Goal: Information Seeking & Learning: Learn about a topic

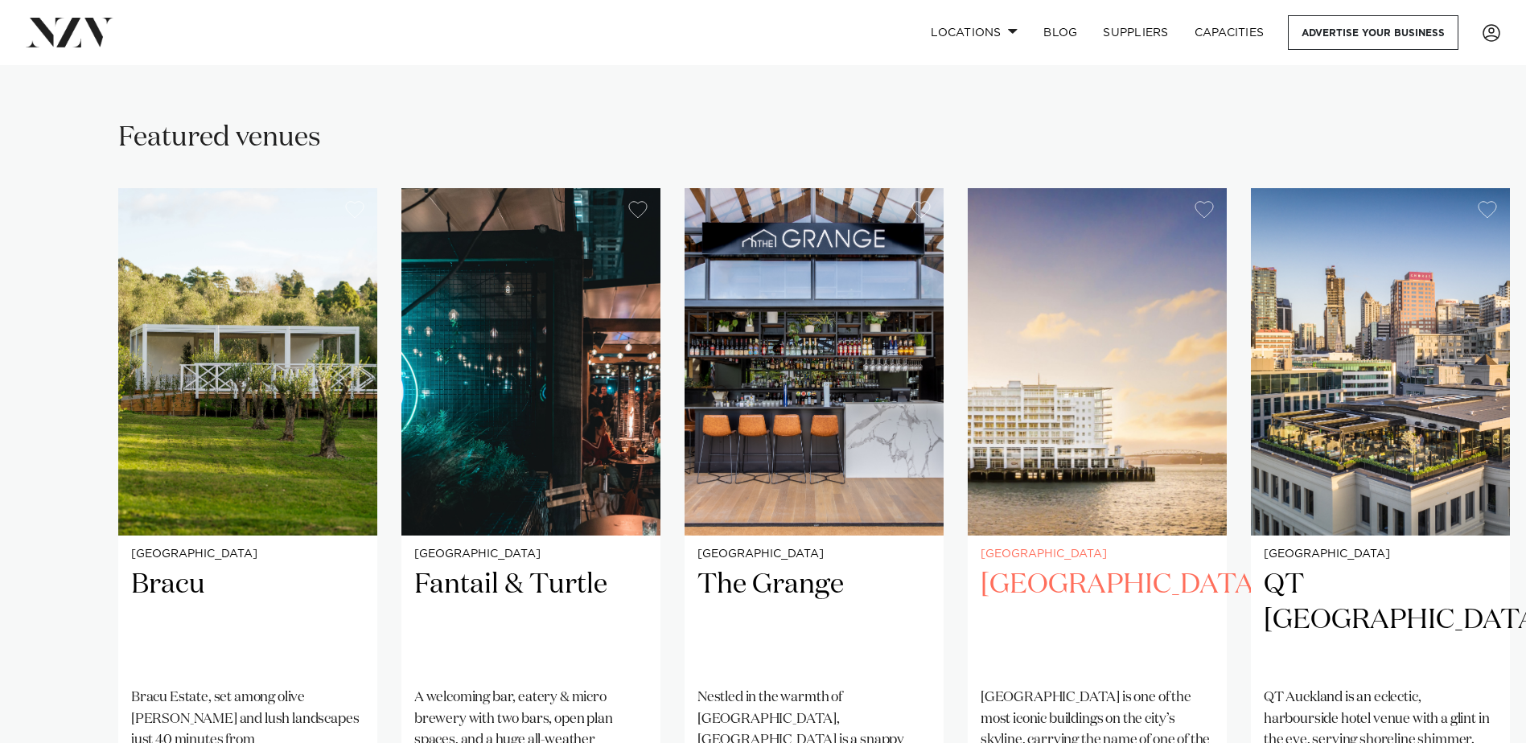
scroll to position [1206, 0]
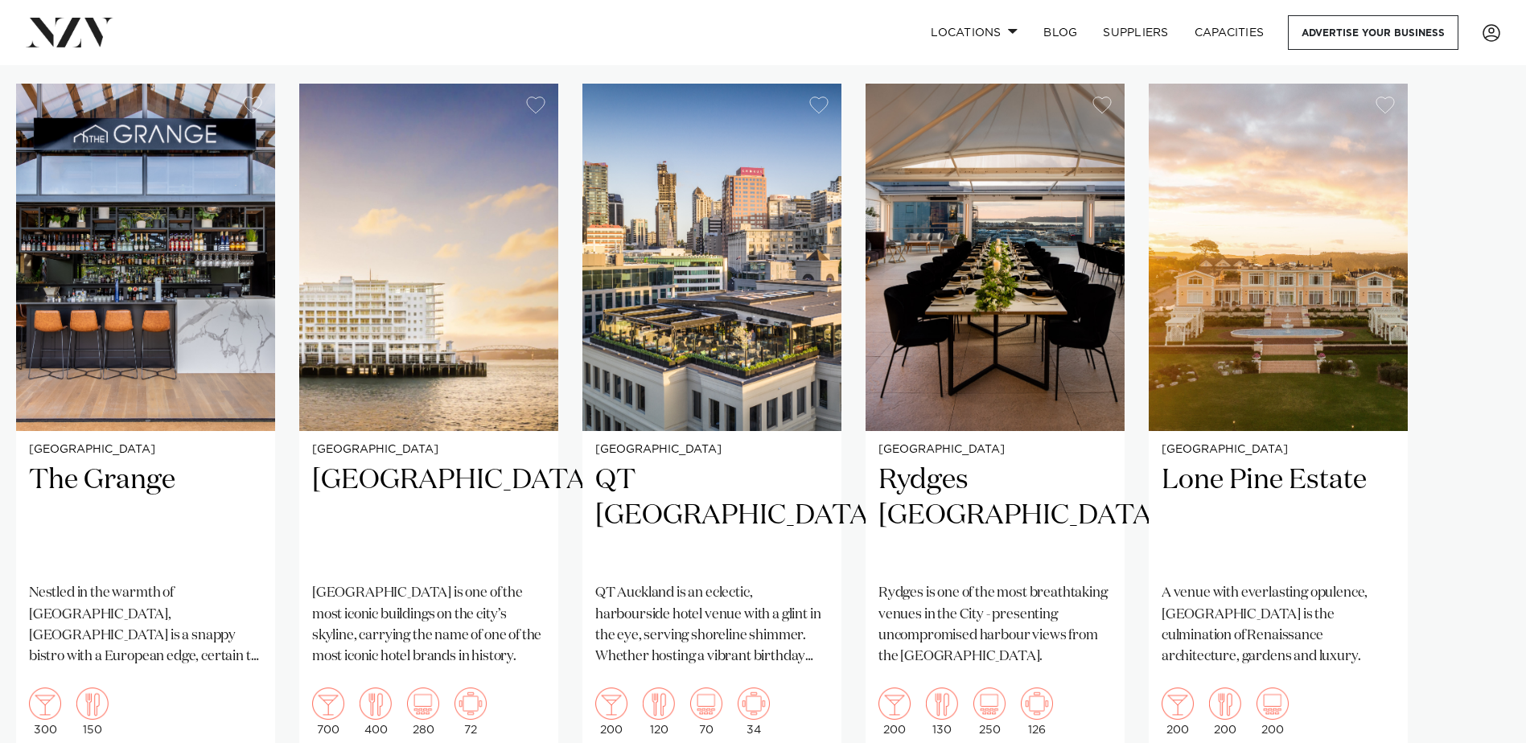
click at [1472, 725] on swiper-container "Auckland Bracu [GEOGRAPHIC_DATA], set among olive [PERSON_NAME] and lush landsc…" at bounding box center [763, 455] width 1526 height 742
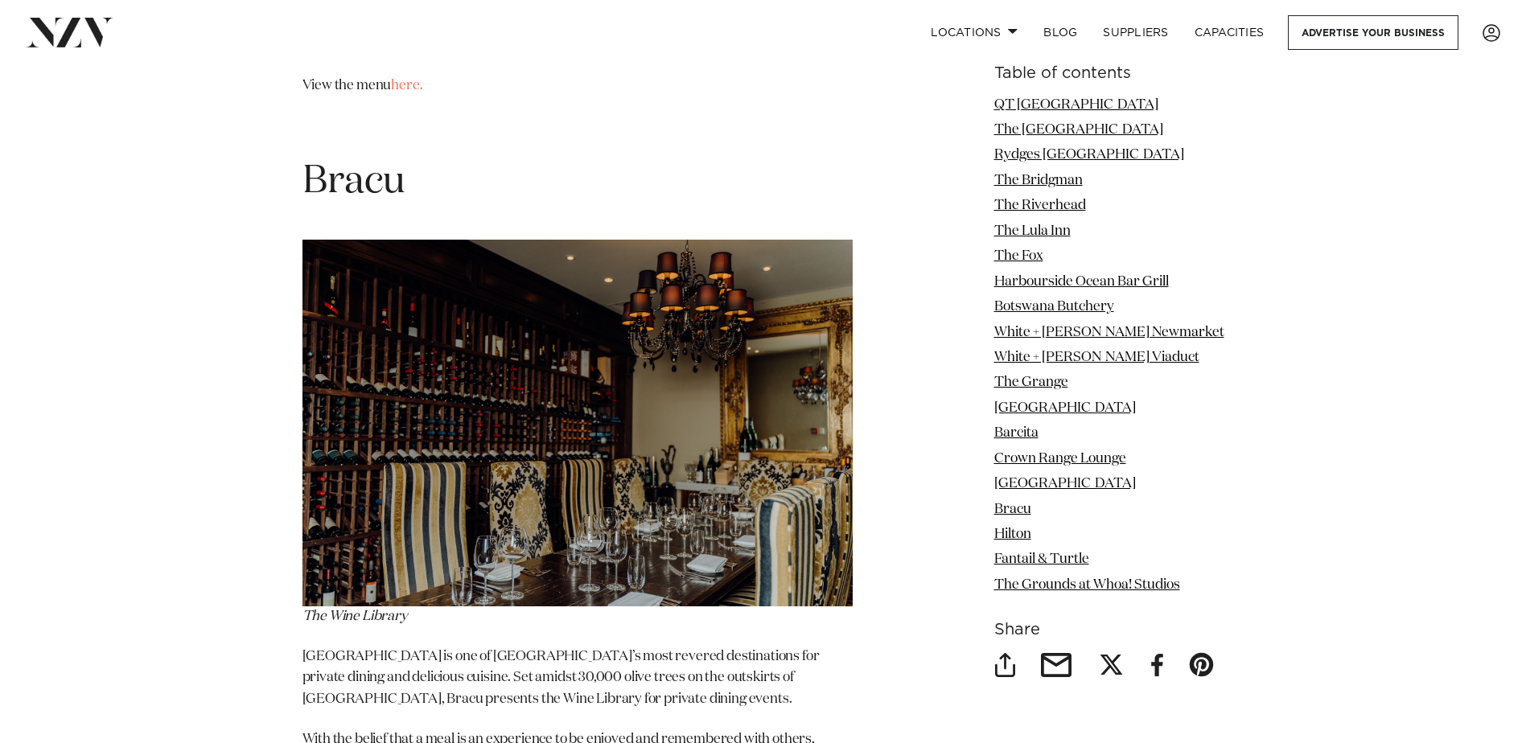
scroll to position [14799, 0]
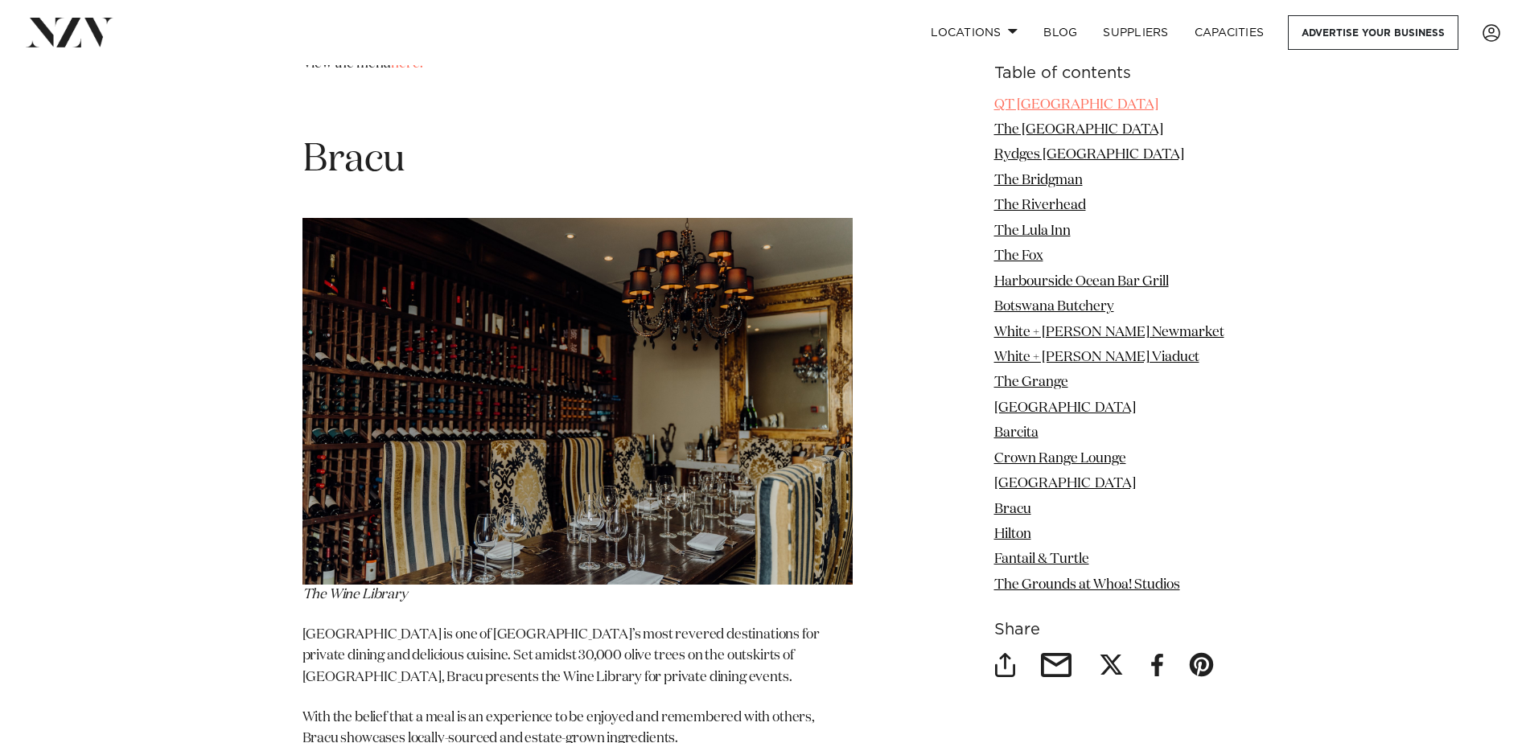
click at [1023, 98] on link "QT [GEOGRAPHIC_DATA]" at bounding box center [1076, 105] width 164 height 14
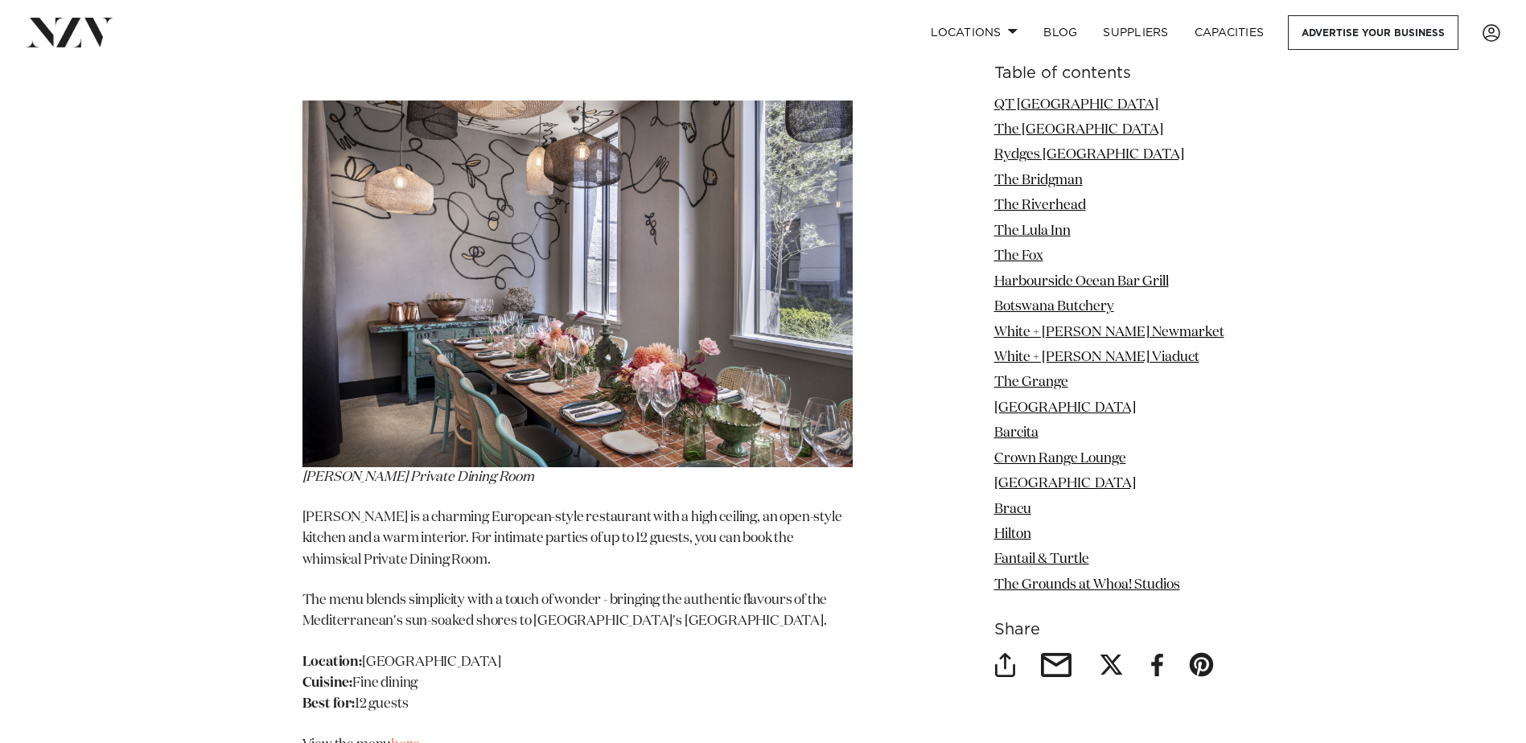
scroll to position [2191, 0]
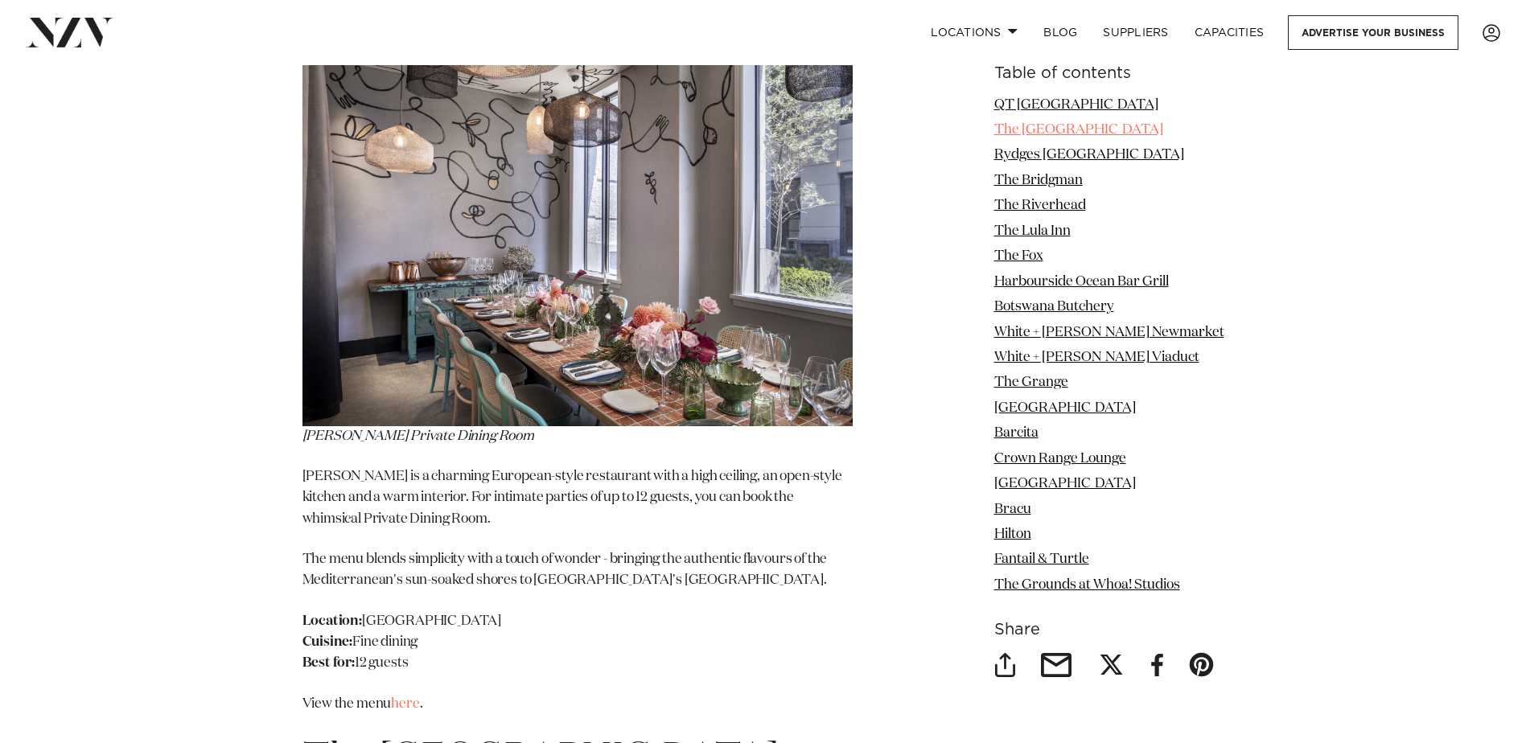
click at [1038, 129] on link "The [GEOGRAPHIC_DATA]" at bounding box center [1078, 130] width 169 height 14
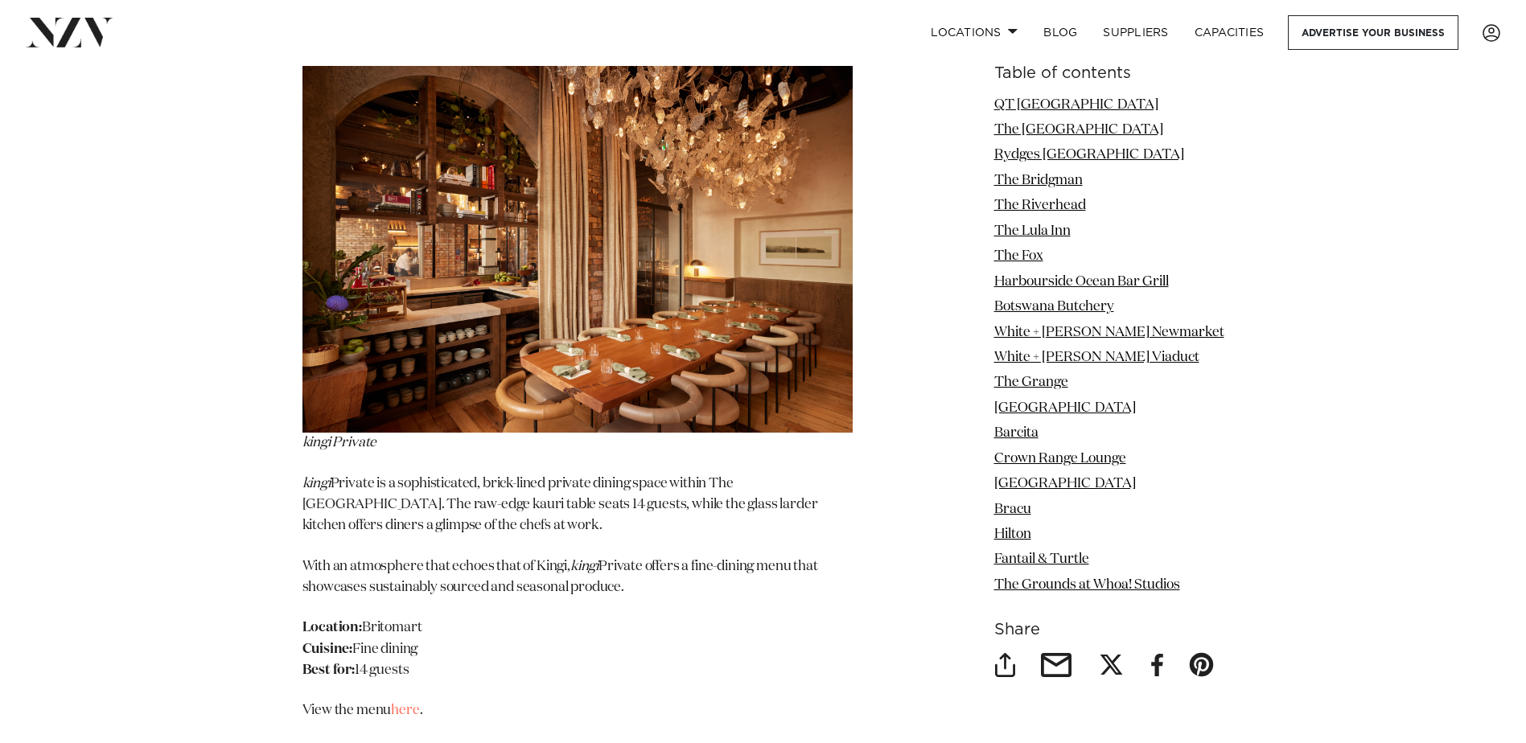
scroll to position [2949, 0]
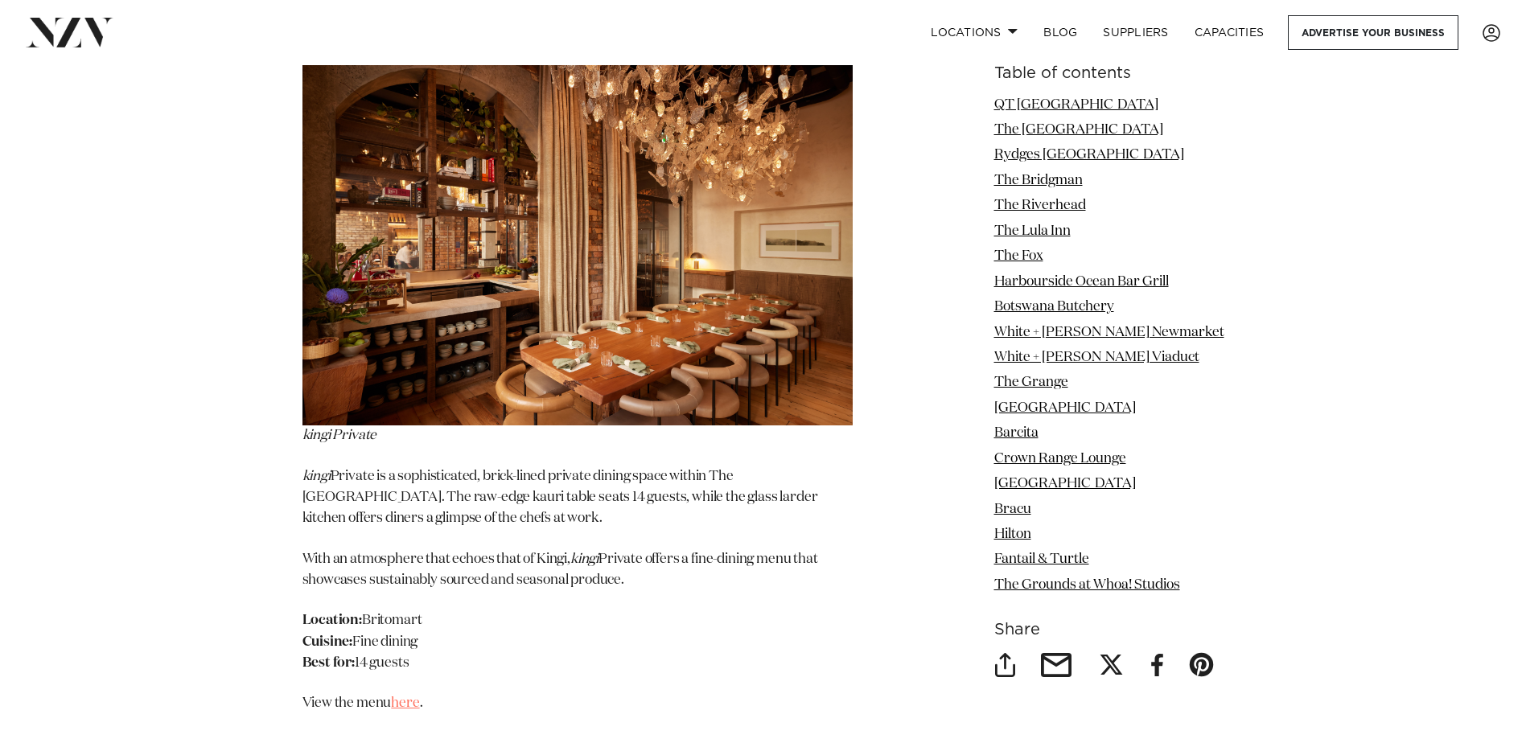
click at [410, 697] on link "here" at bounding box center [405, 704] width 28 height 14
click at [1054, 154] on link "Rydges [GEOGRAPHIC_DATA]" at bounding box center [1089, 156] width 190 height 14
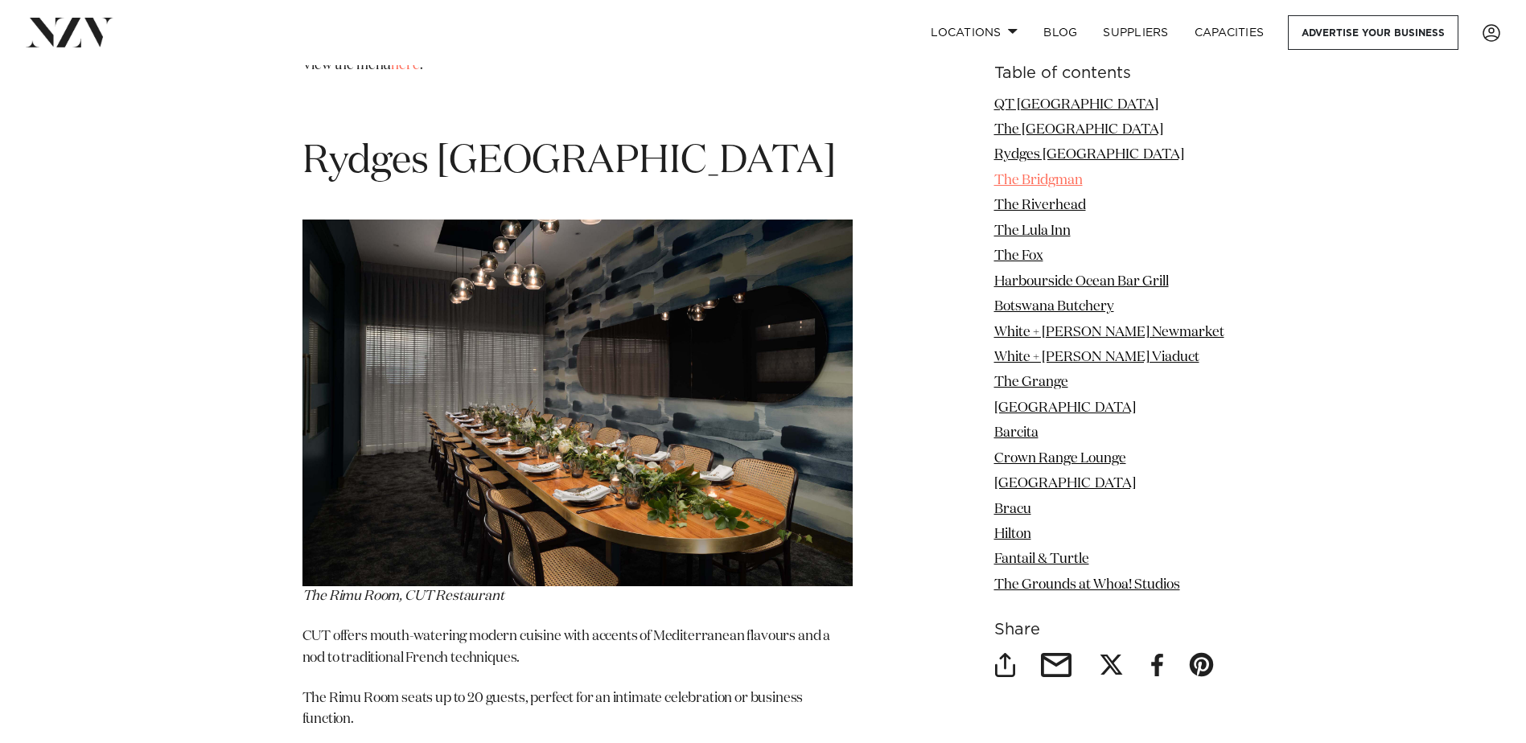
click at [1057, 178] on link "The Bridgman" at bounding box center [1038, 181] width 88 height 14
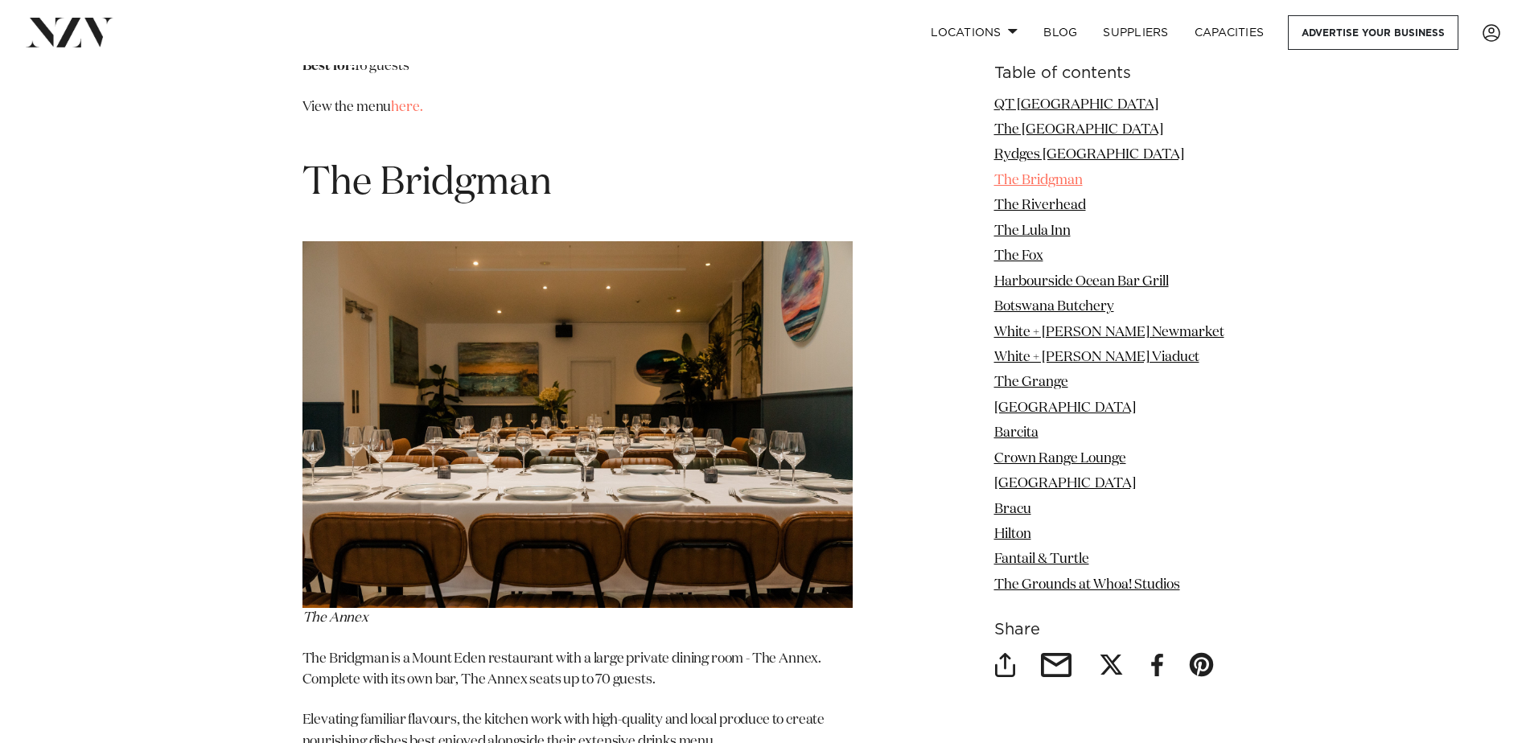
scroll to position [4345, 0]
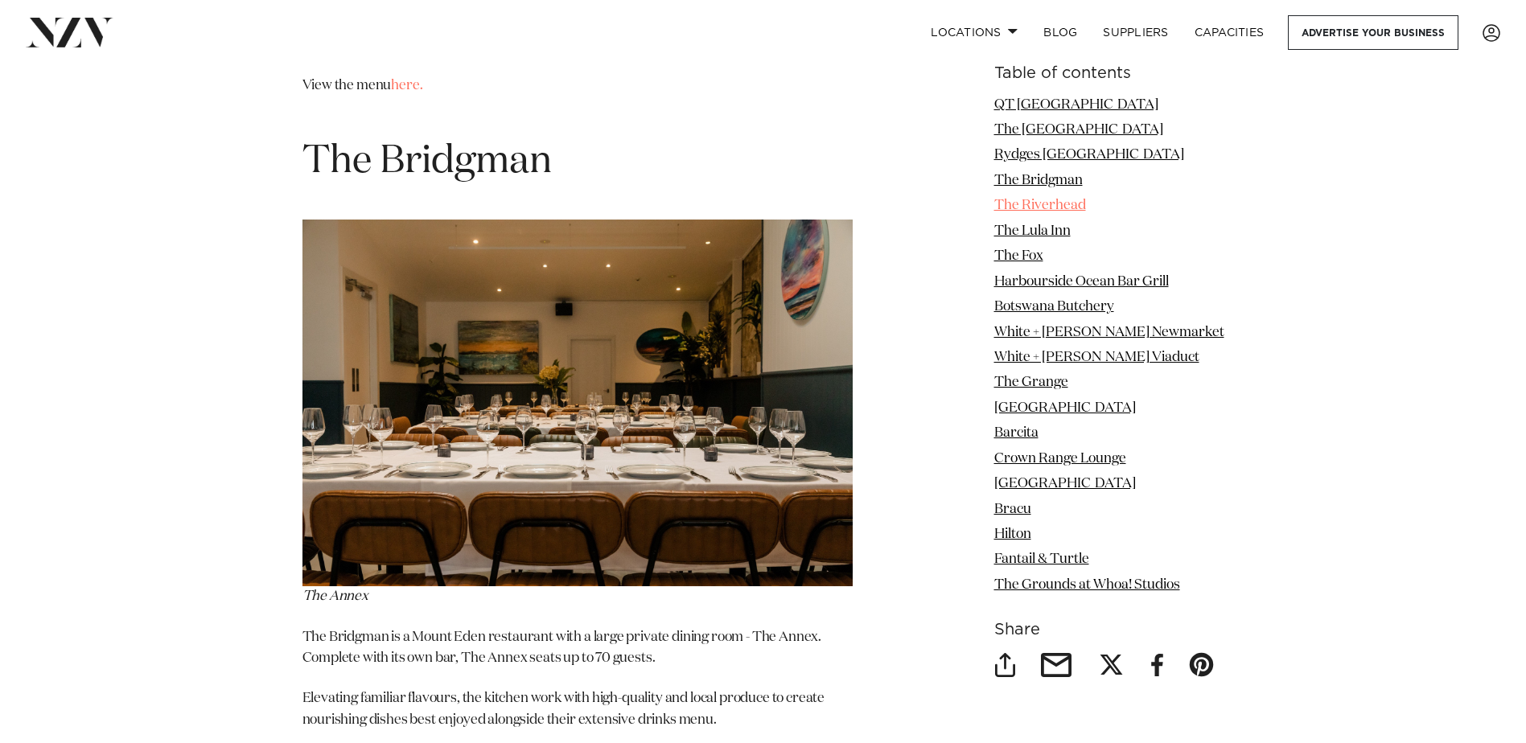
click at [1054, 205] on link "The Riverhead" at bounding box center [1040, 206] width 92 height 14
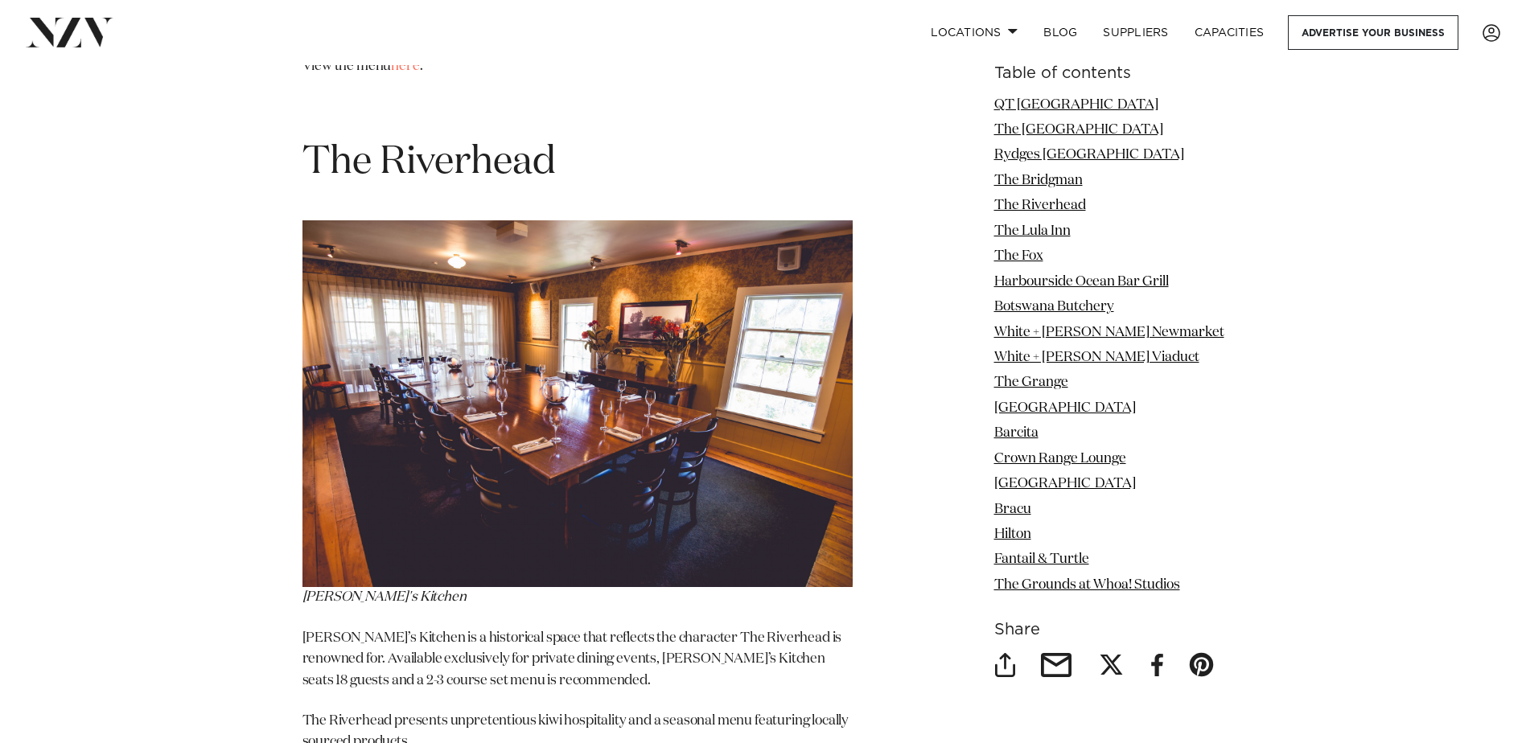
scroll to position [5202, 0]
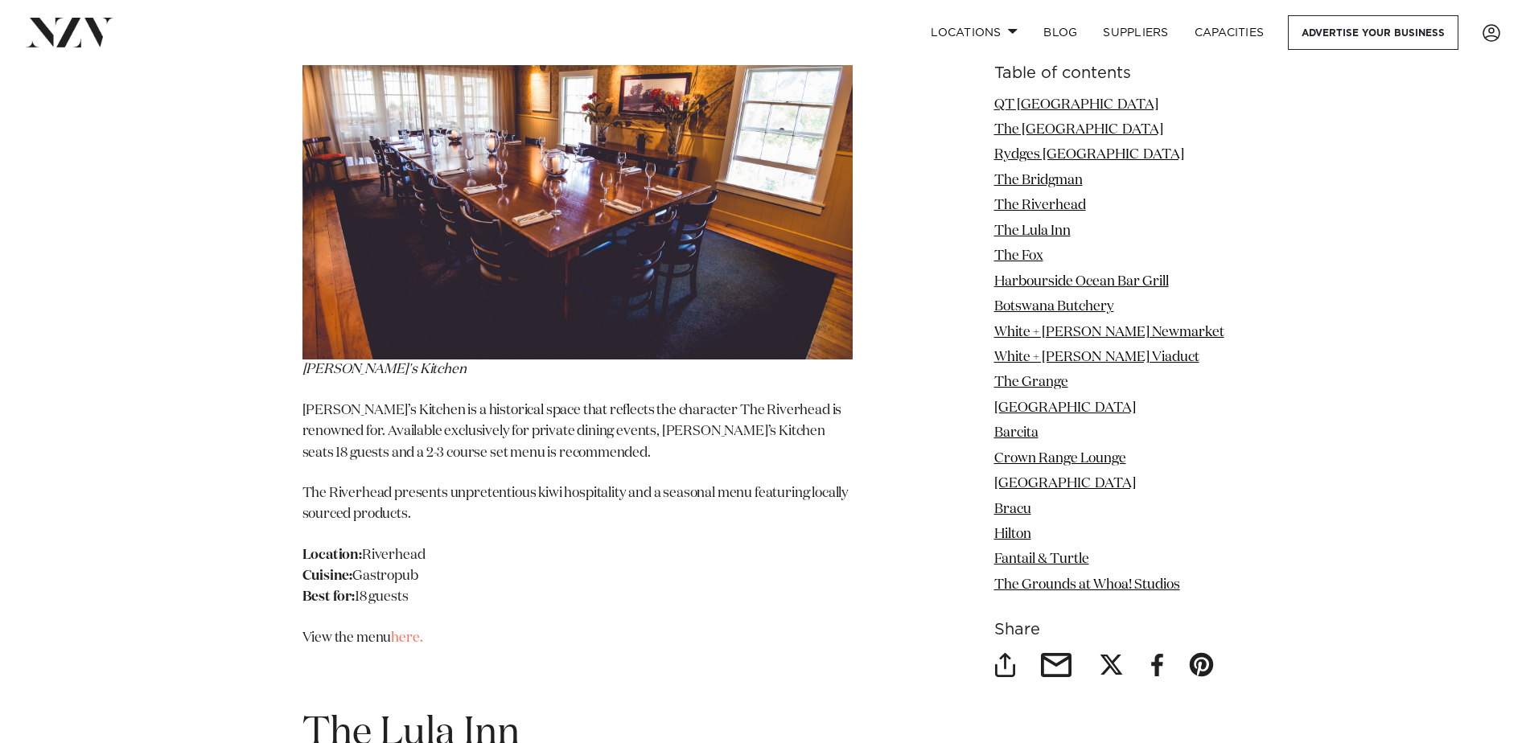
scroll to position [5363, 0]
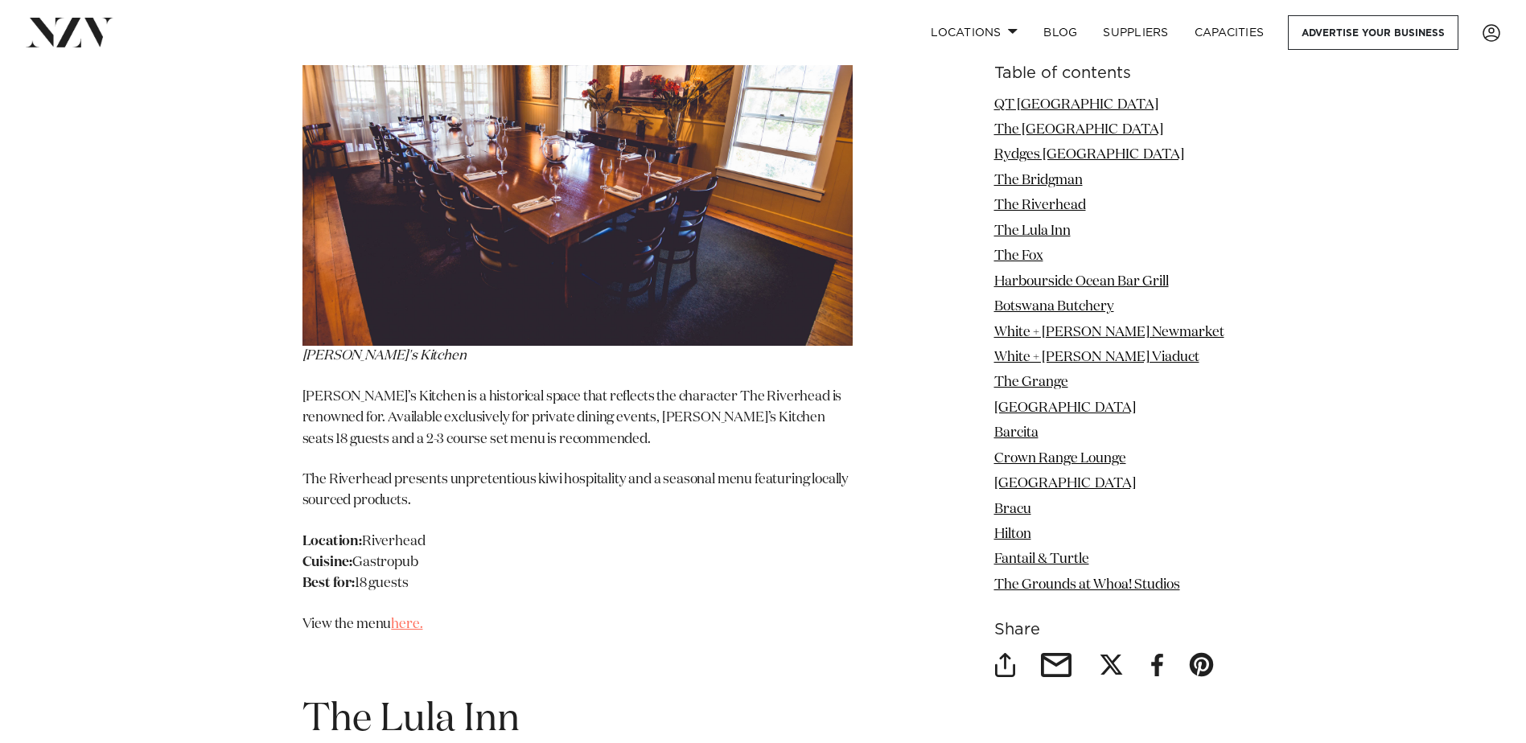
click at [413, 618] on link "here." at bounding box center [406, 625] width 31 height 14
click at [1050, 230] on link "The Lula Inn" at bounding box center [1032, 231] width 76 height 14
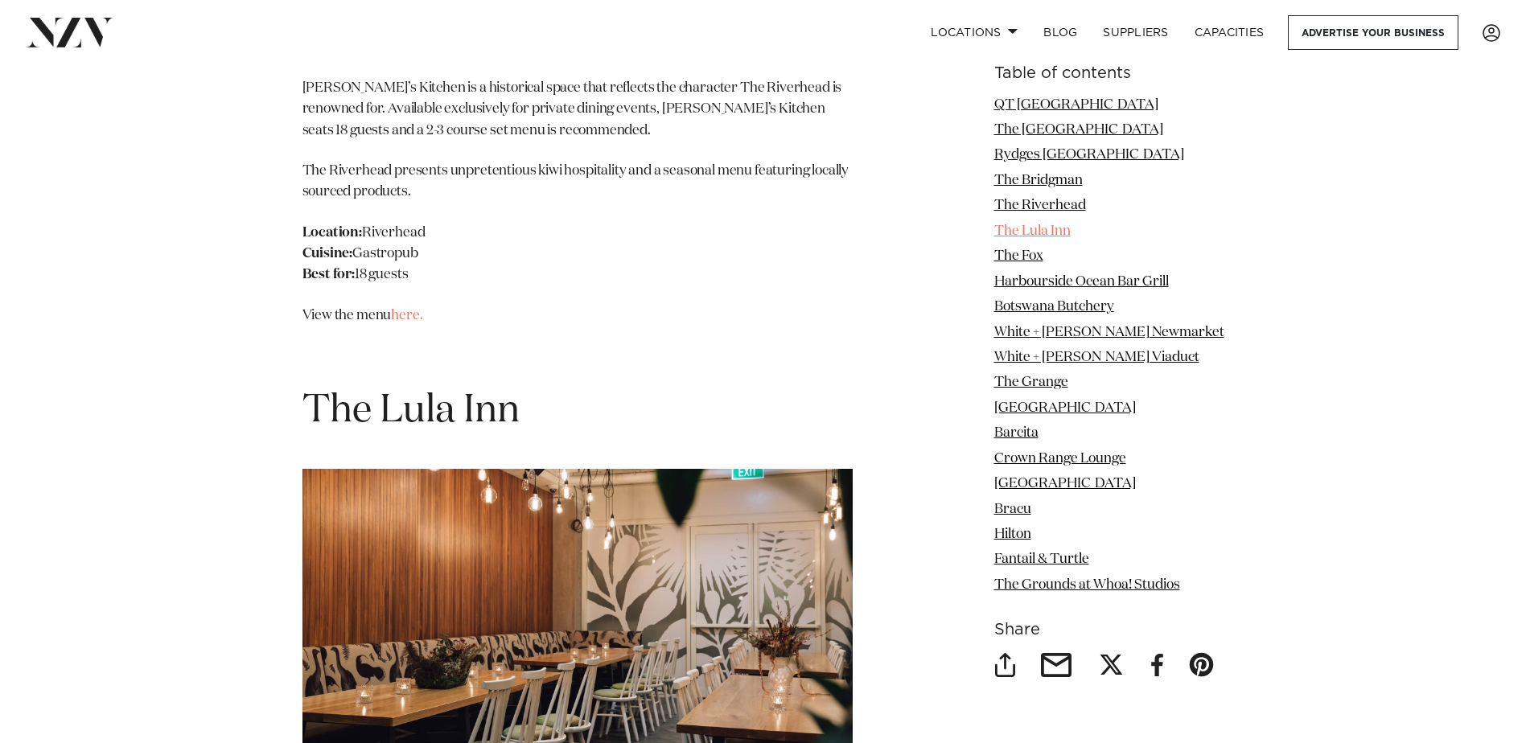
scroll to position [5921, 0]
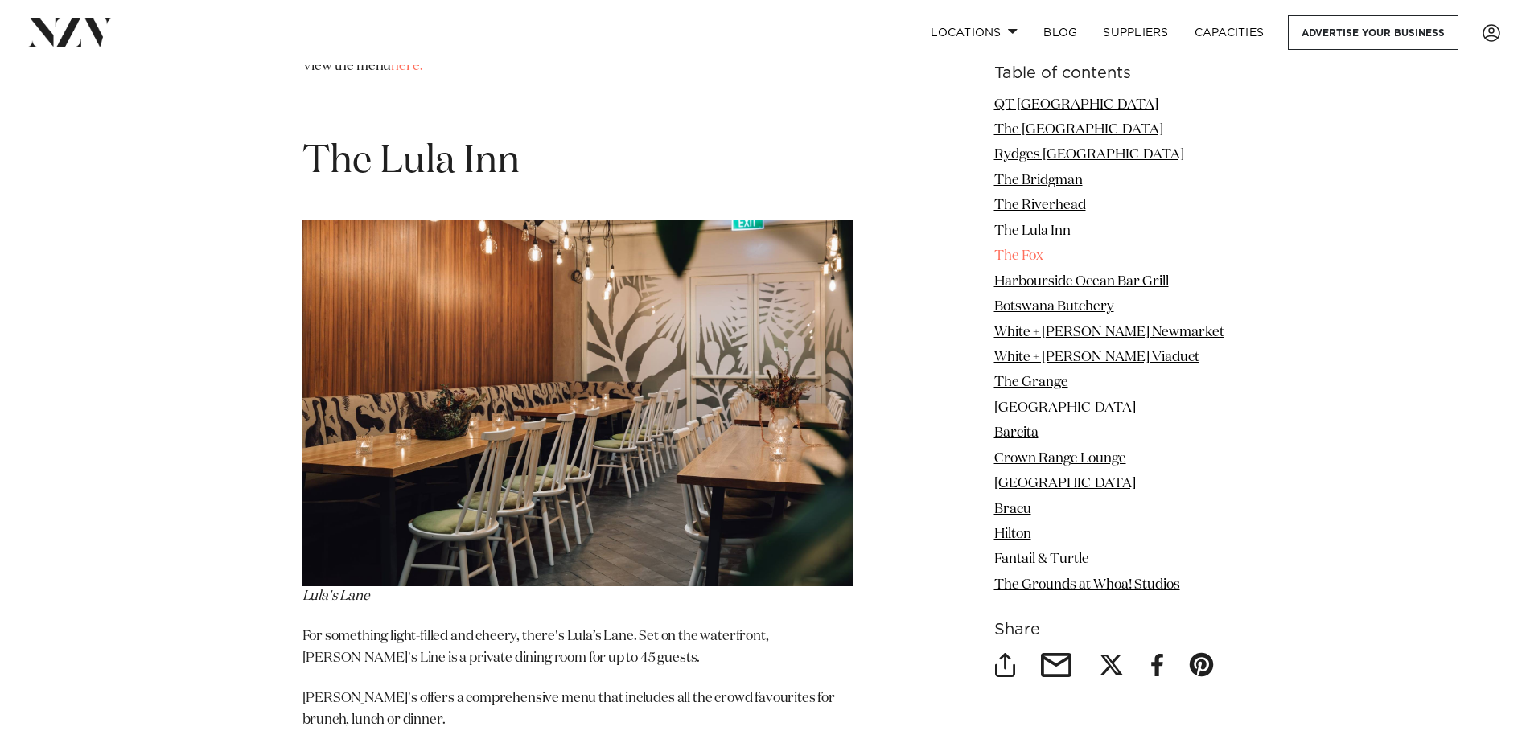
click at [1043, 256] on link "The Fox" at bounding box center [1018, 257] width 49 height 14
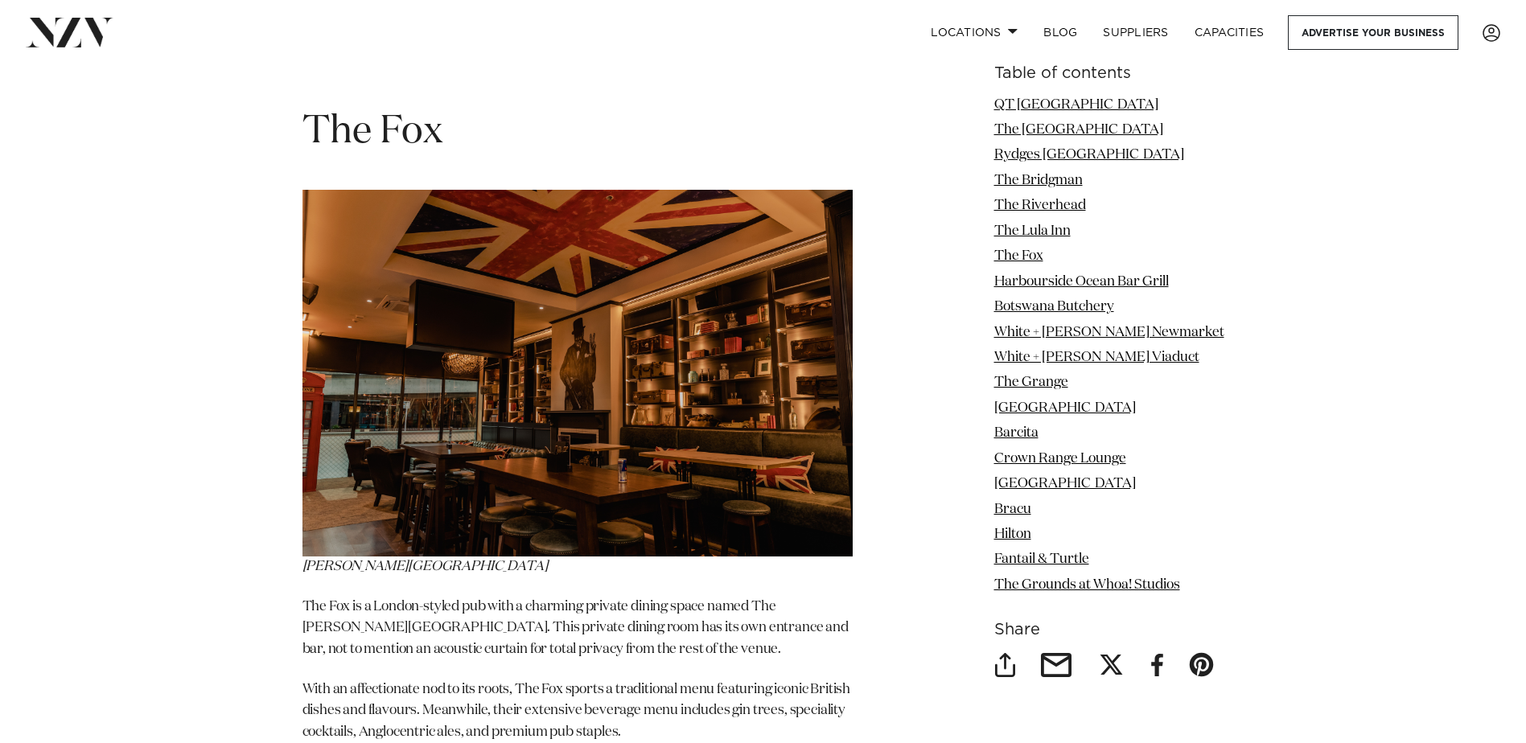
scroll to position [6778, 0]
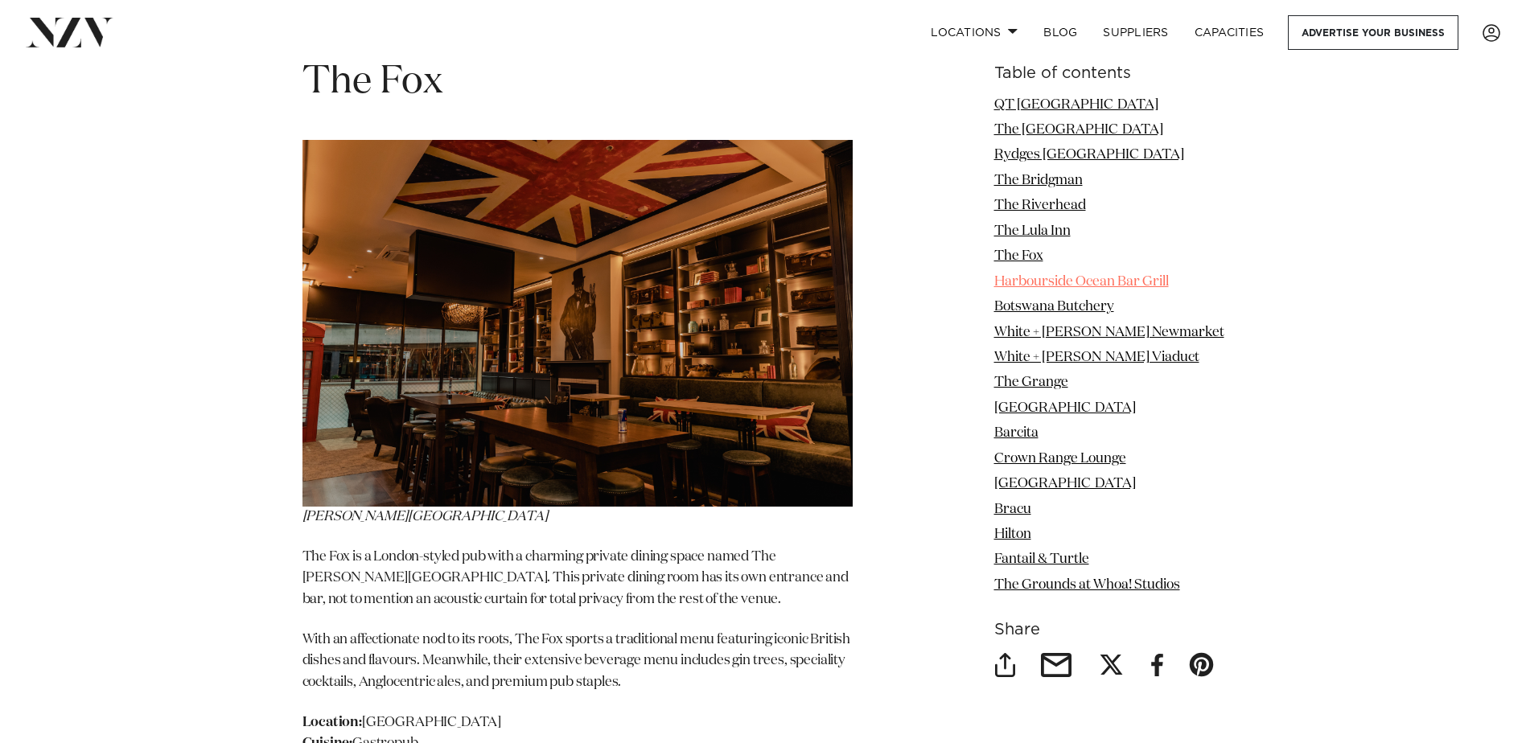
click at [1065, 278] on link "Harbourside Ocean Bar Grill" at bounding box center [1081, 282] width 175 height 14
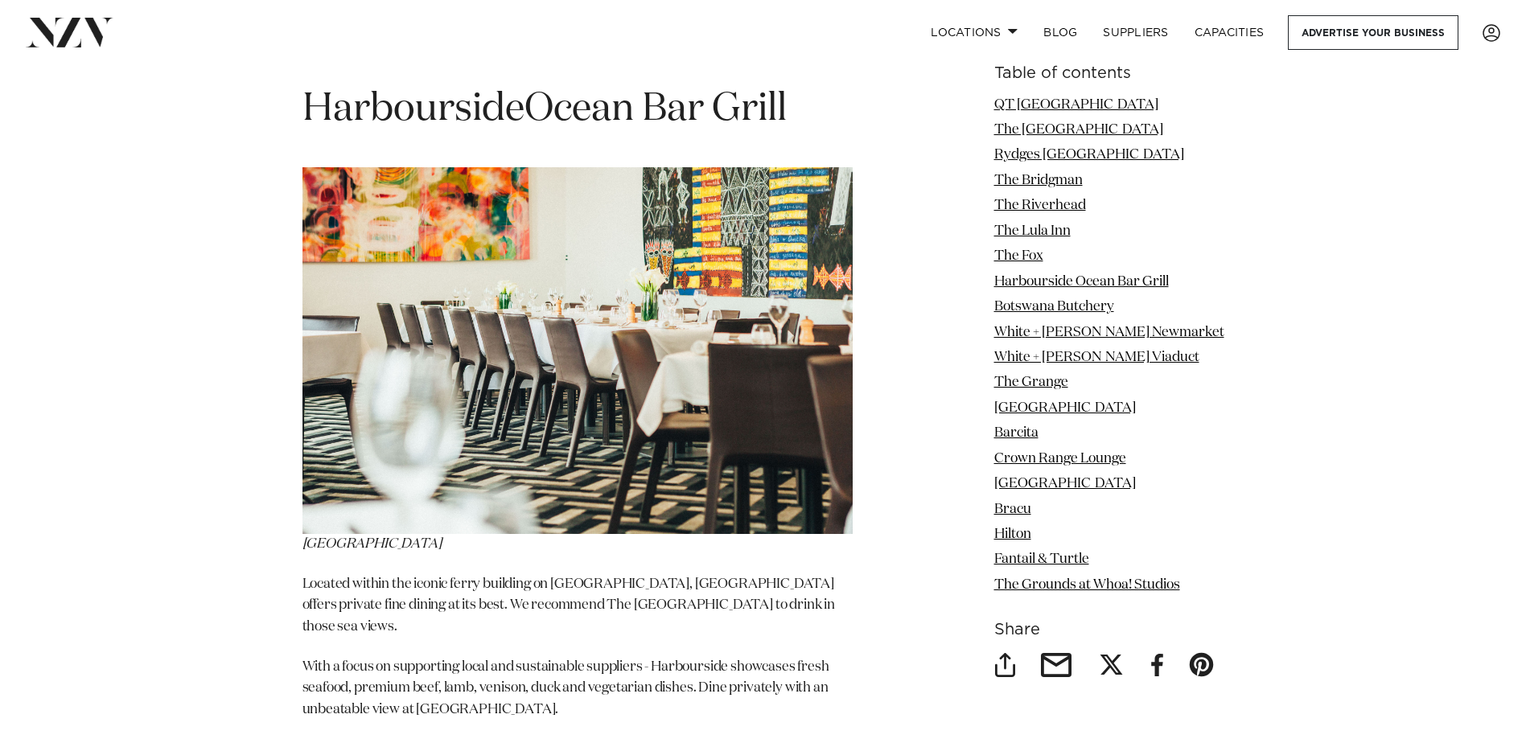
scroll to position [7598, 0]
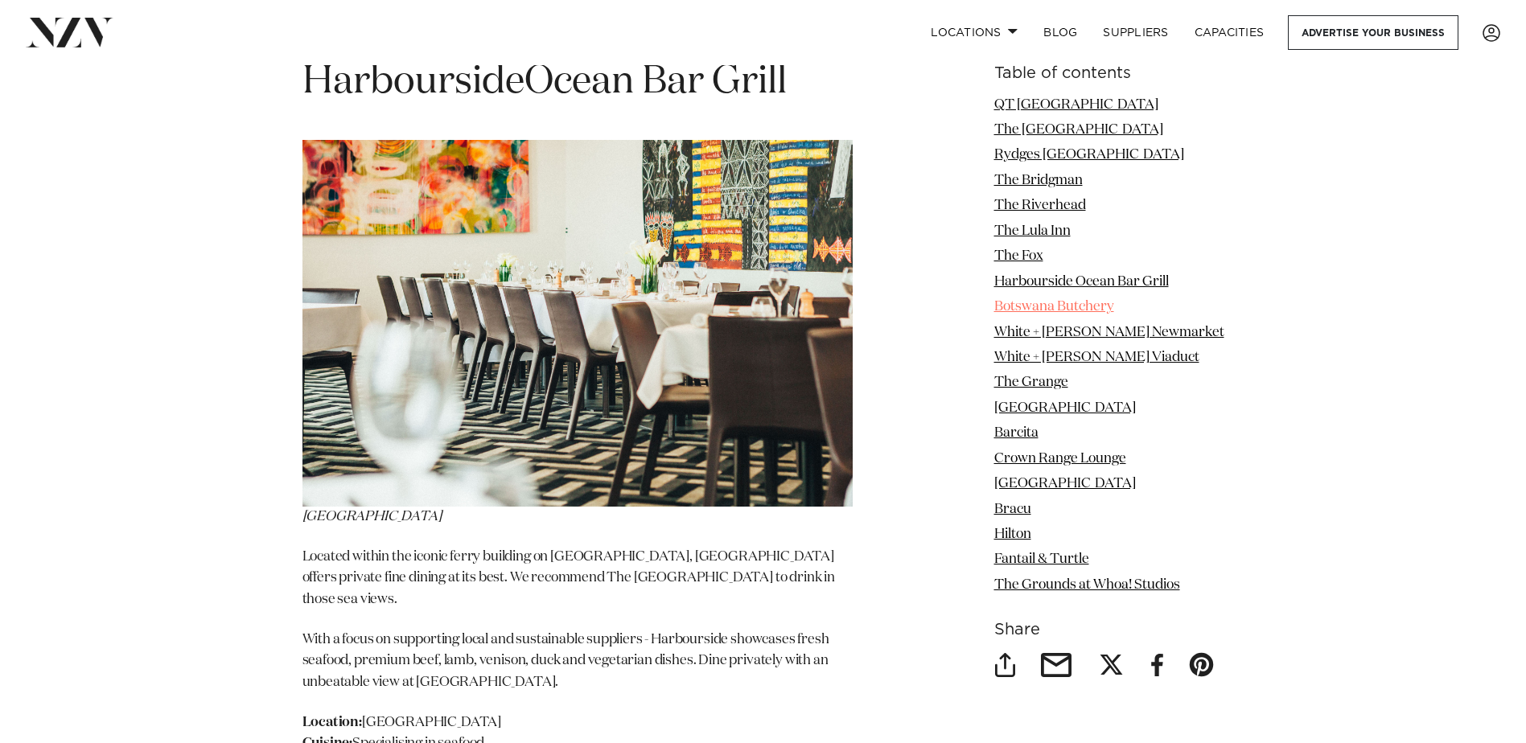
click at [1061, 302] on link "Botswana Butchery" at bounding box center [1054, 308] width 120 height 14
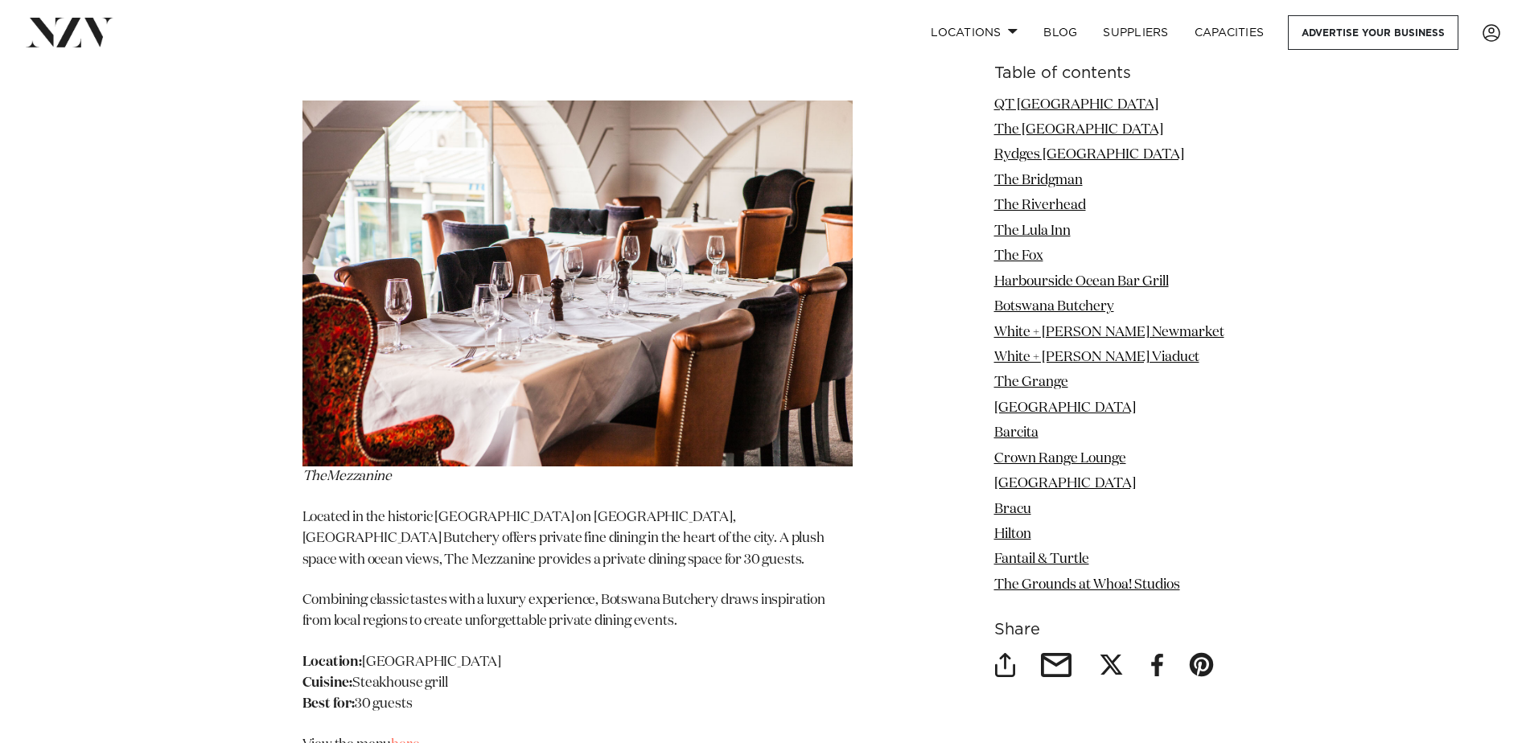
scroll to position [8477, 0]
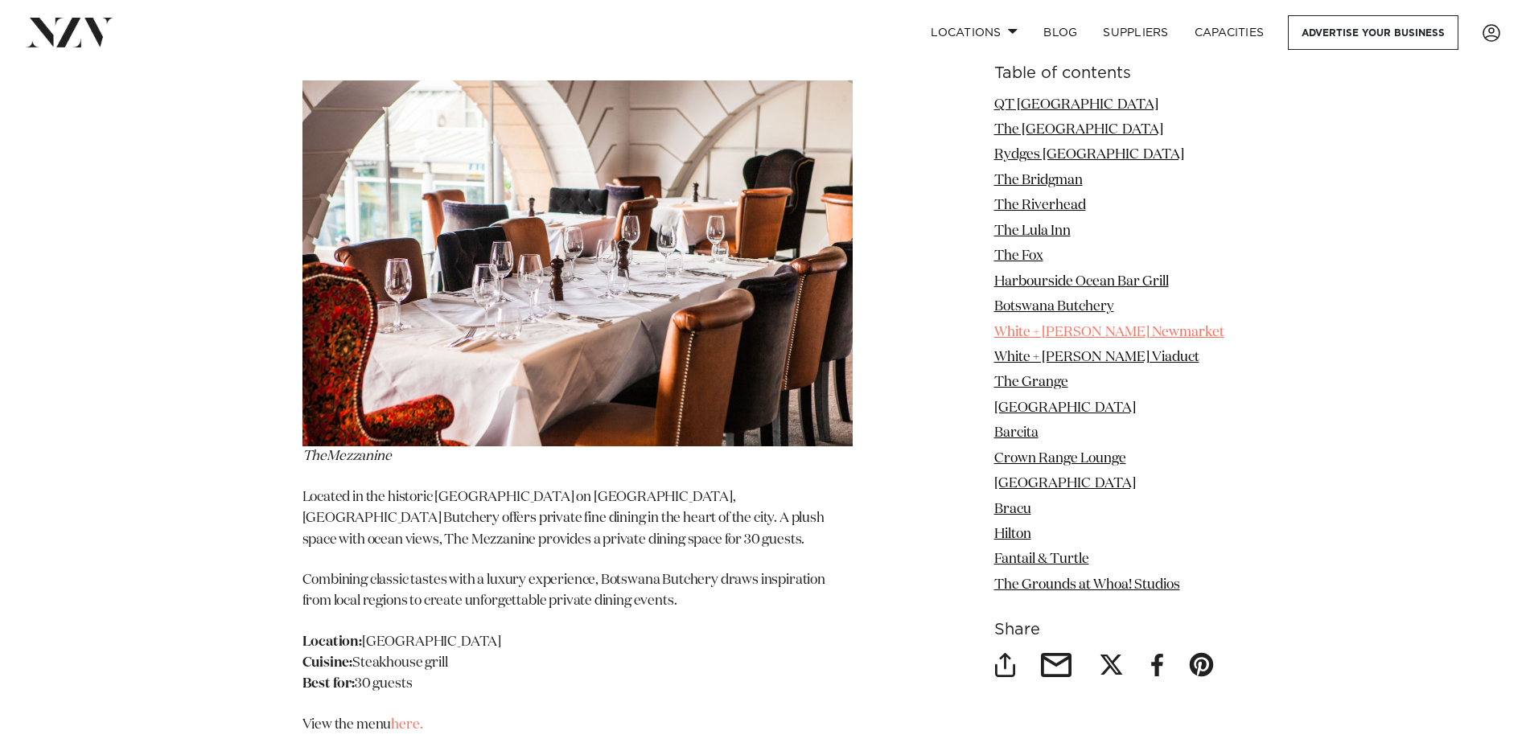
click at [1060, 331] on link "White + [PERSON_NAME] Newmarket" at bounding box center [1109, 333] width 230 height 14
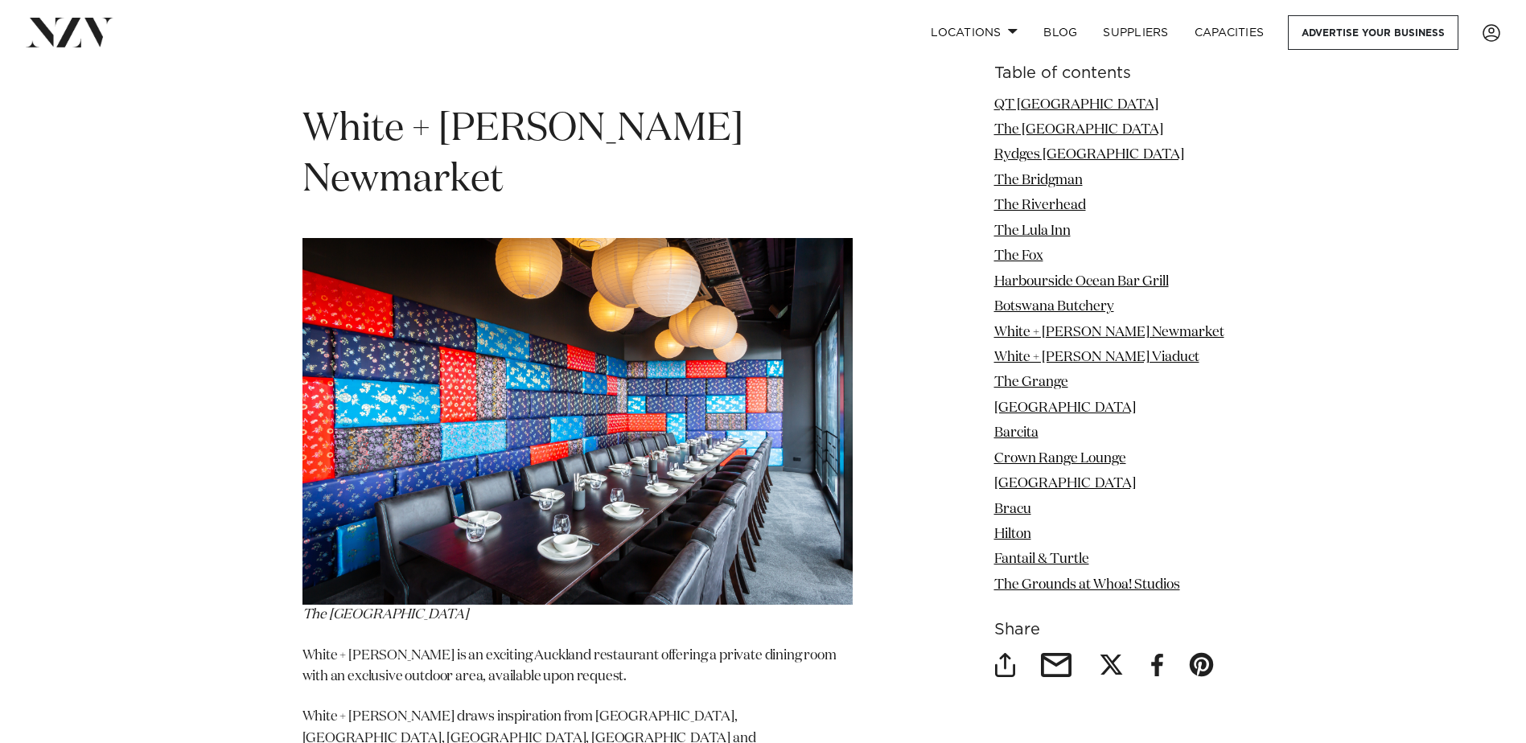
scroll to position [9195, 0]
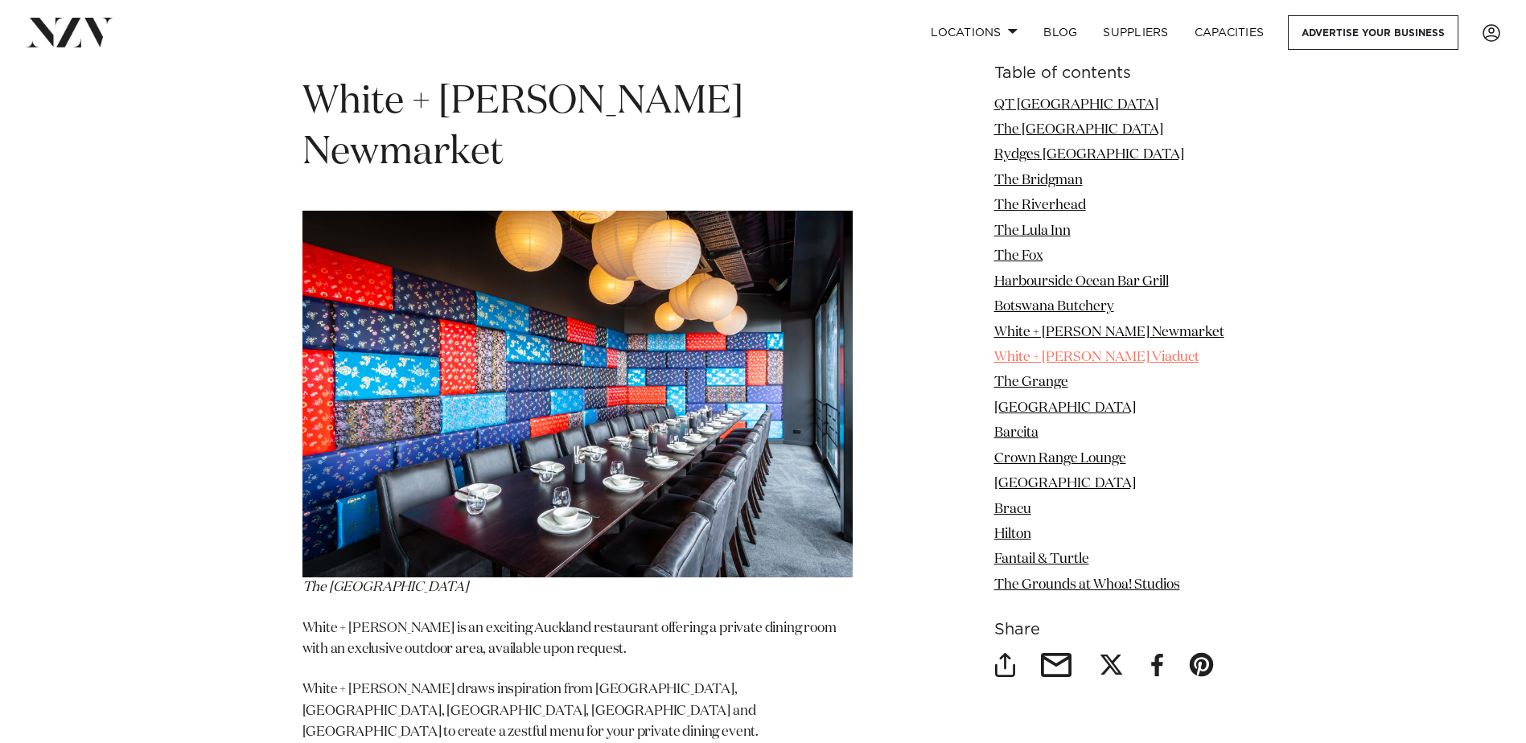
click at [1073, 357] on link "White + [PERSON_NAME] Viaduct" at bounding box center [1096, 358] width 205 height 14
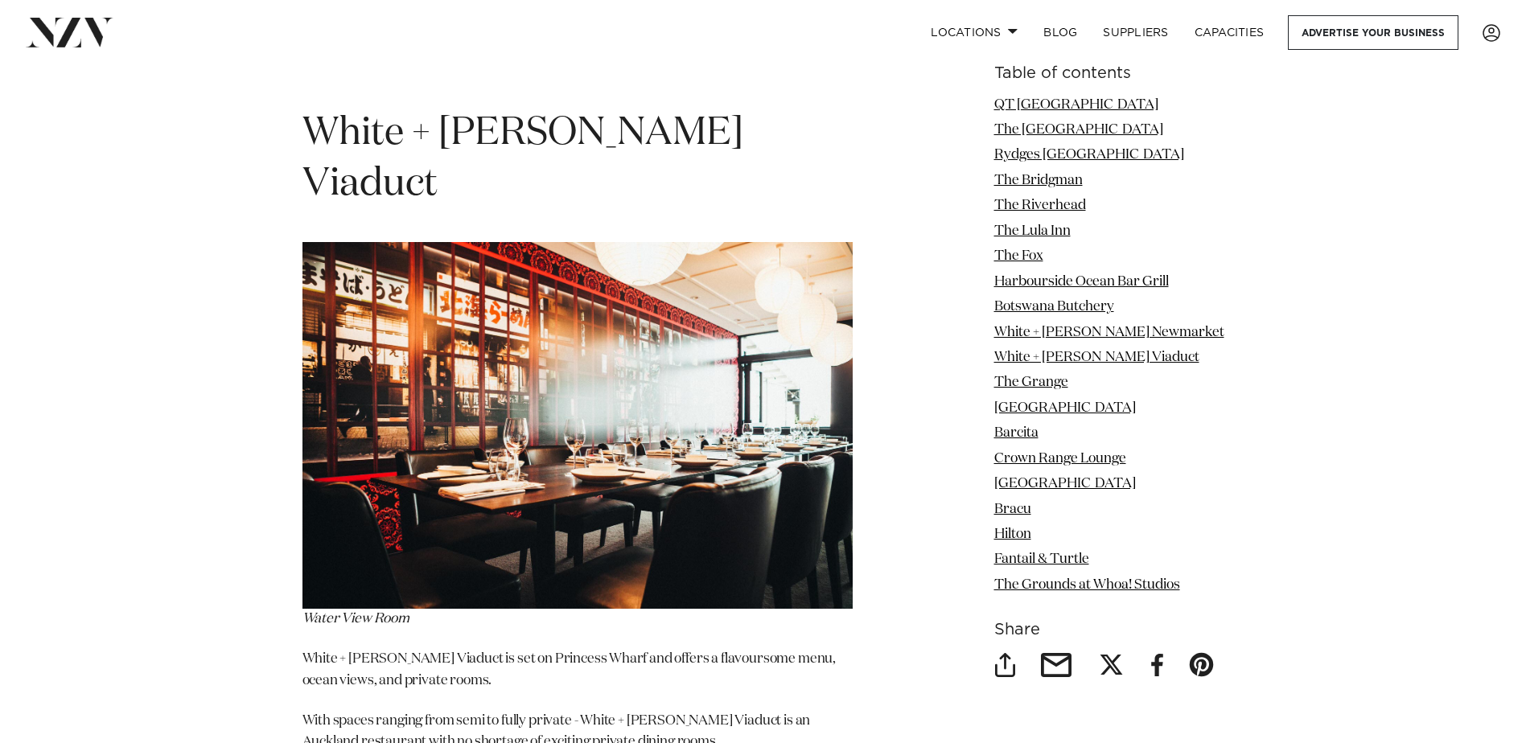
scroll to position [9972, 0]
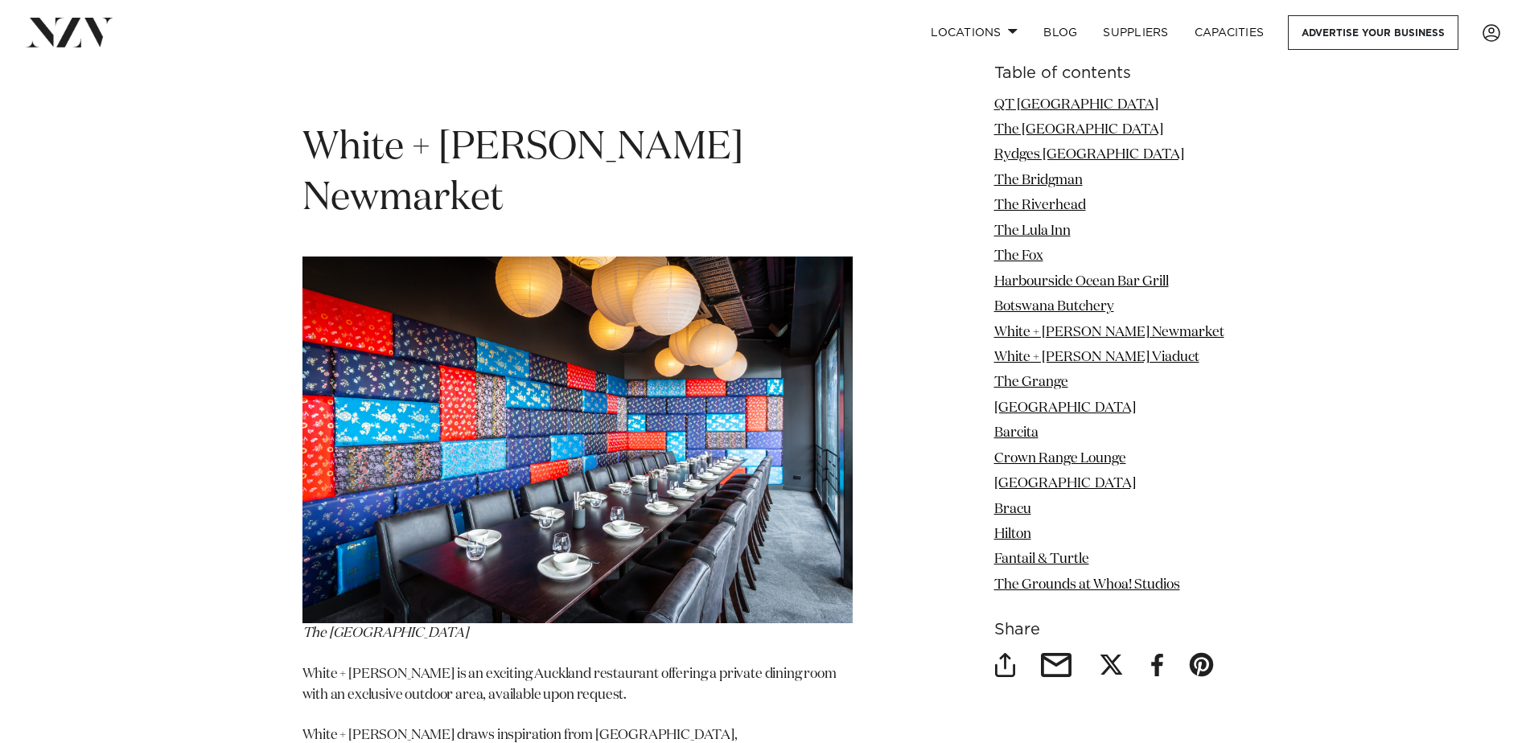
scroll to position [9115, 0]
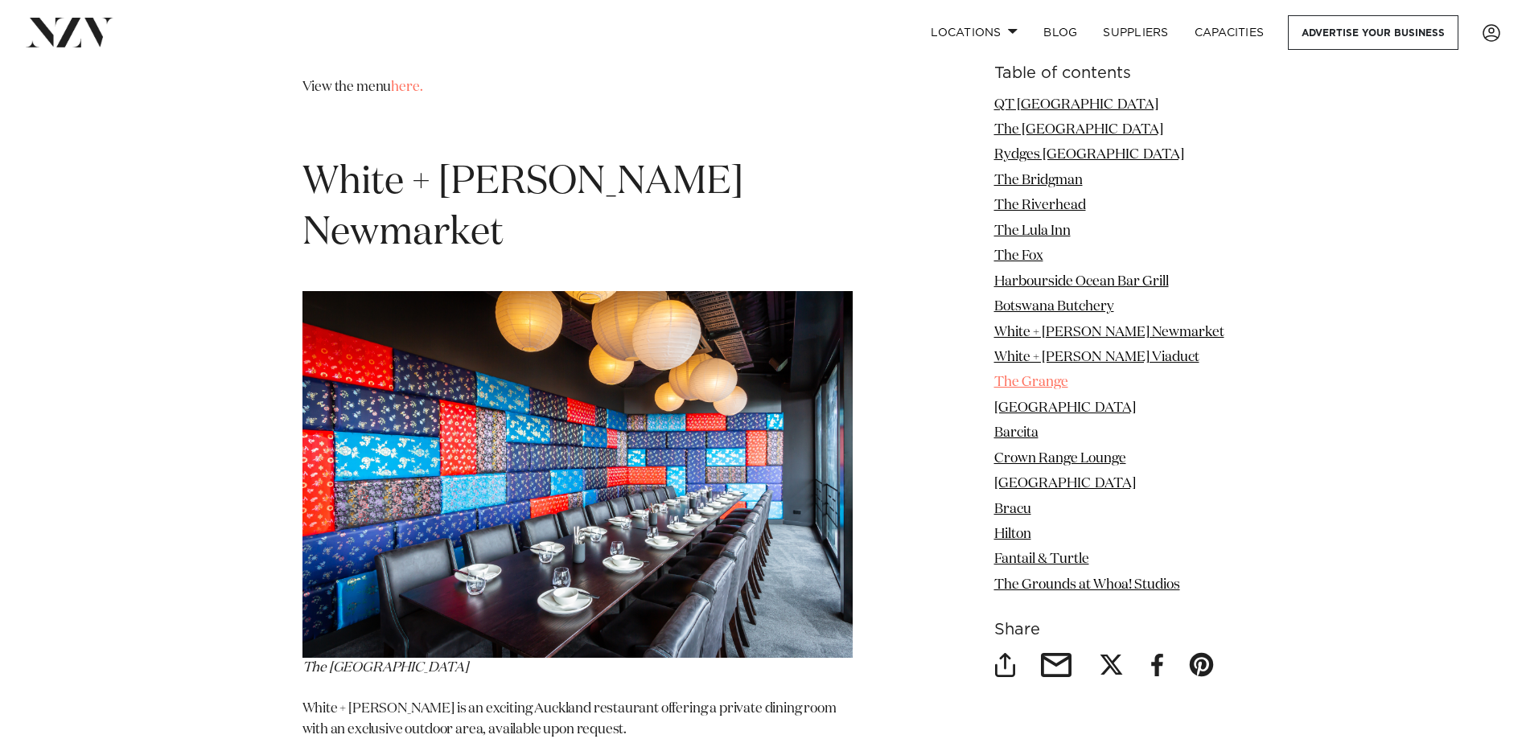
click at [1055, 379] on link "The Grange" at bounding box center [1031, 383] width 74 height 14
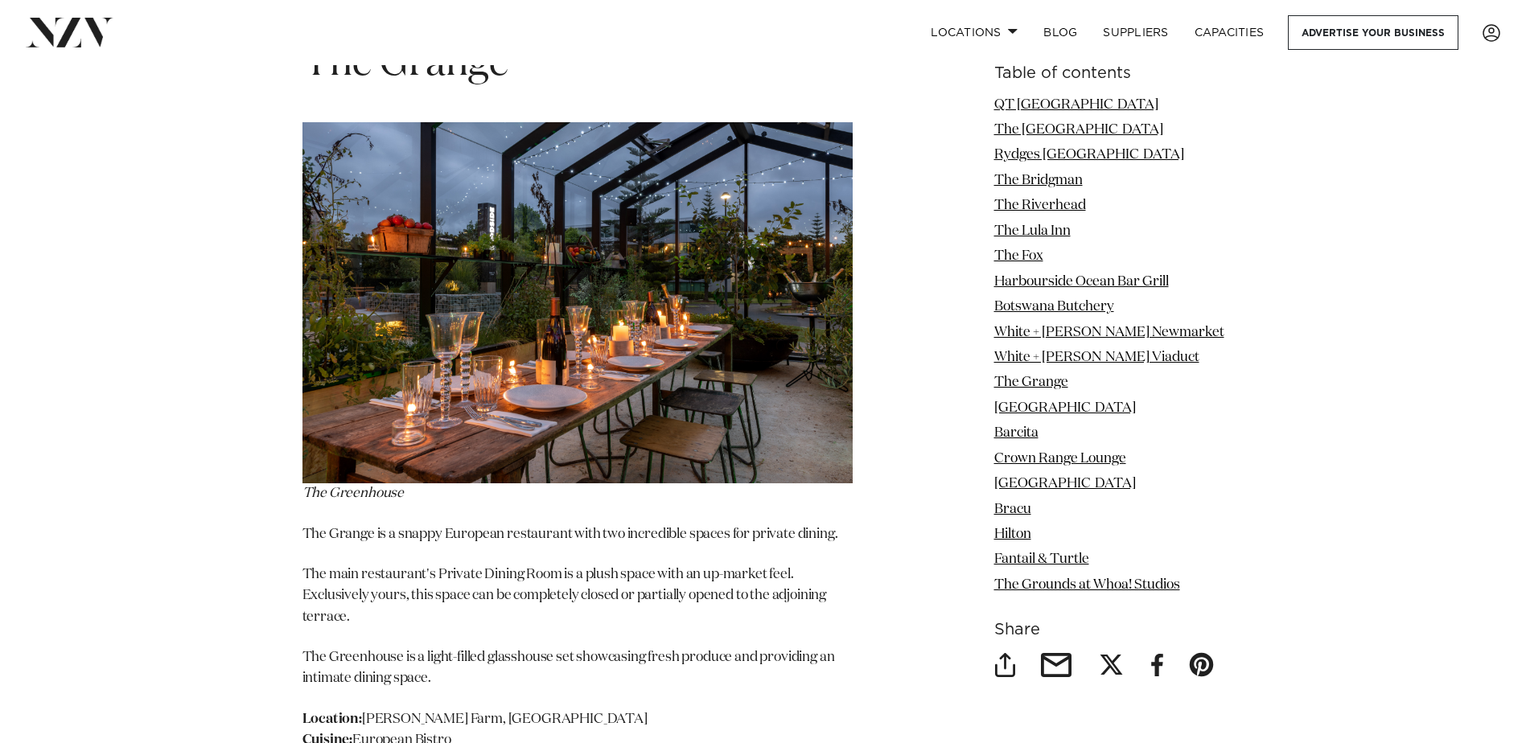
scroll to position [10990, 0]
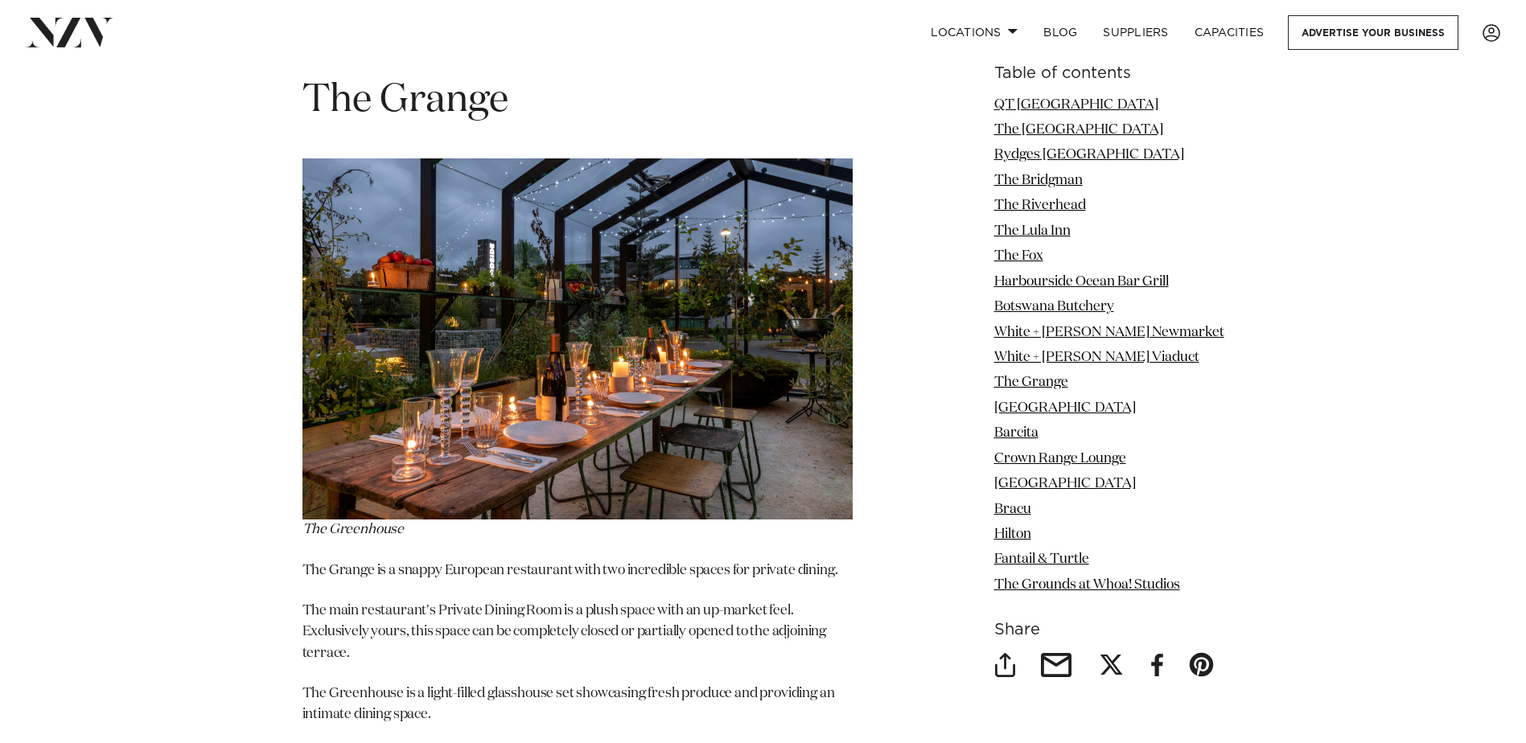
scroll to position [10910, 0]
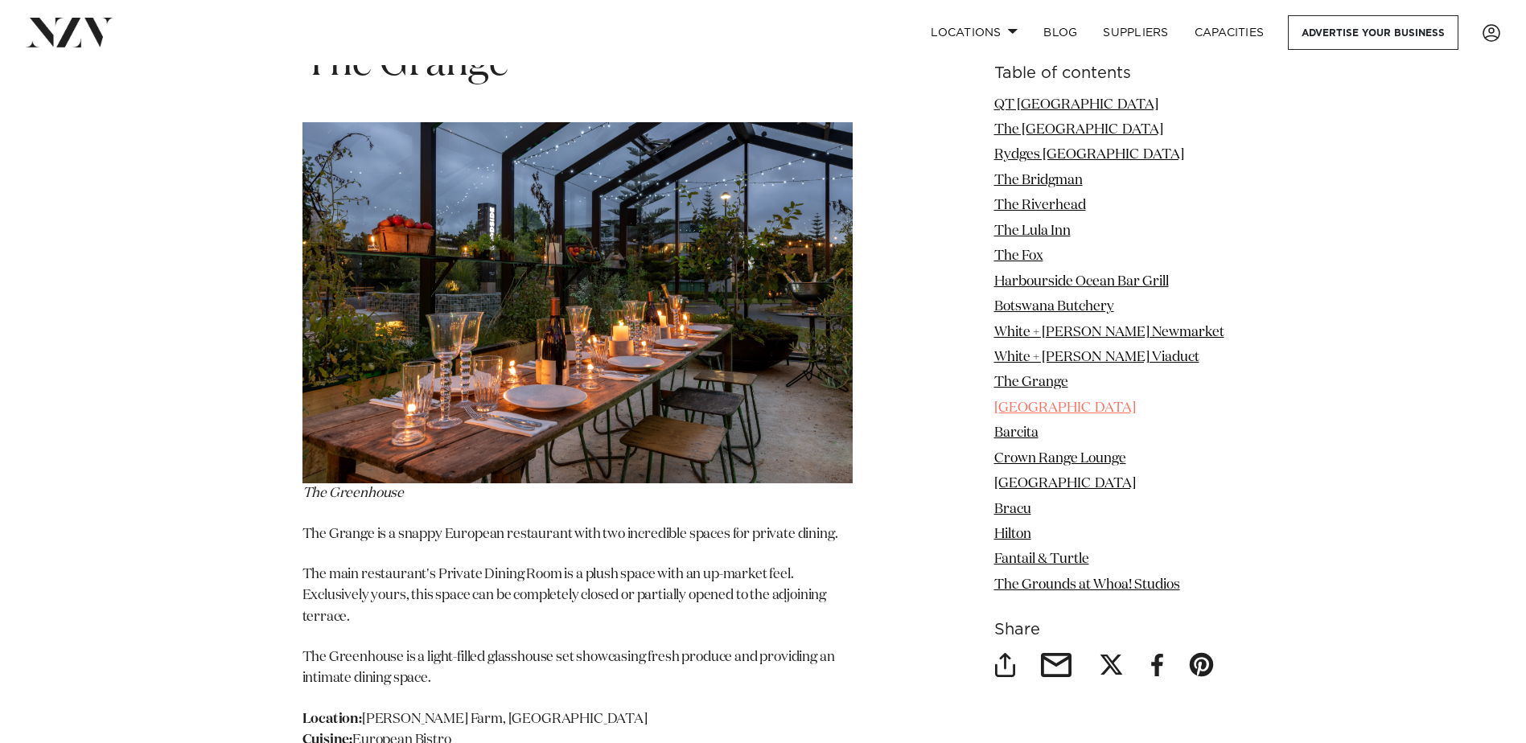
click at [1028, 405] on link "[GEOGRAPHIC_DATA]" at bounding box center [1065, 408] width 142 height 14
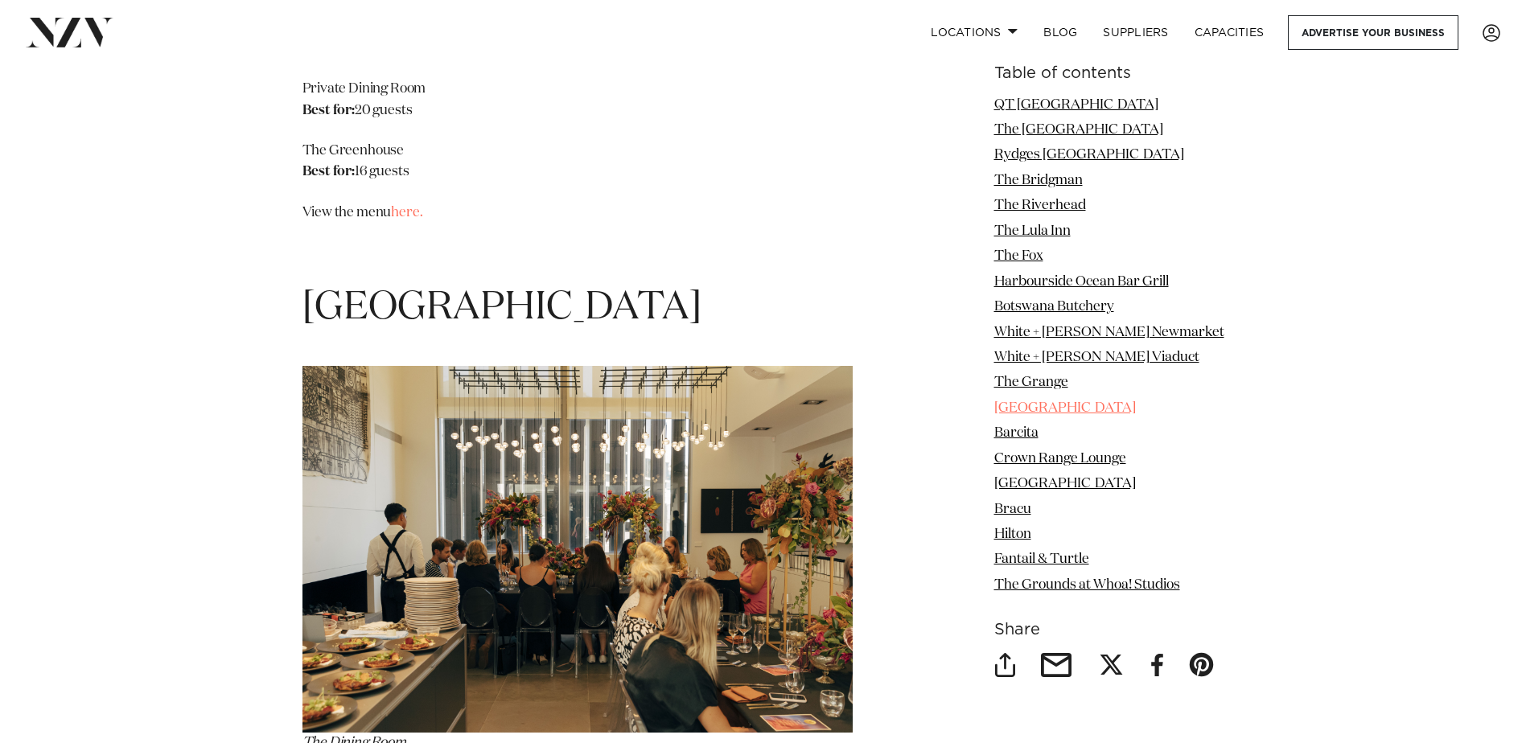
scroll to position [11604, 0]
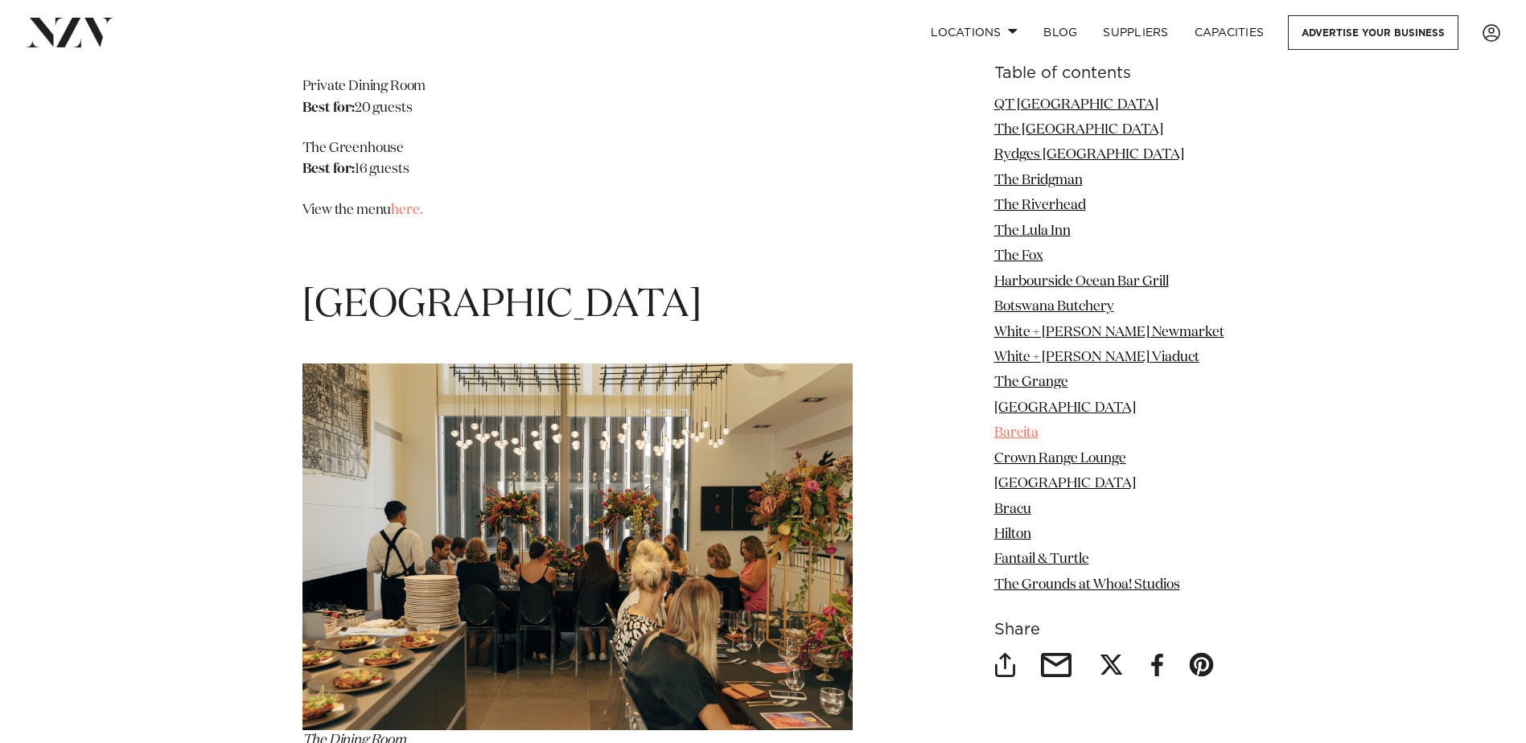
click at [1020, 435] on link "Barcita" at bounding box center [1016, 434] width 44 height 14
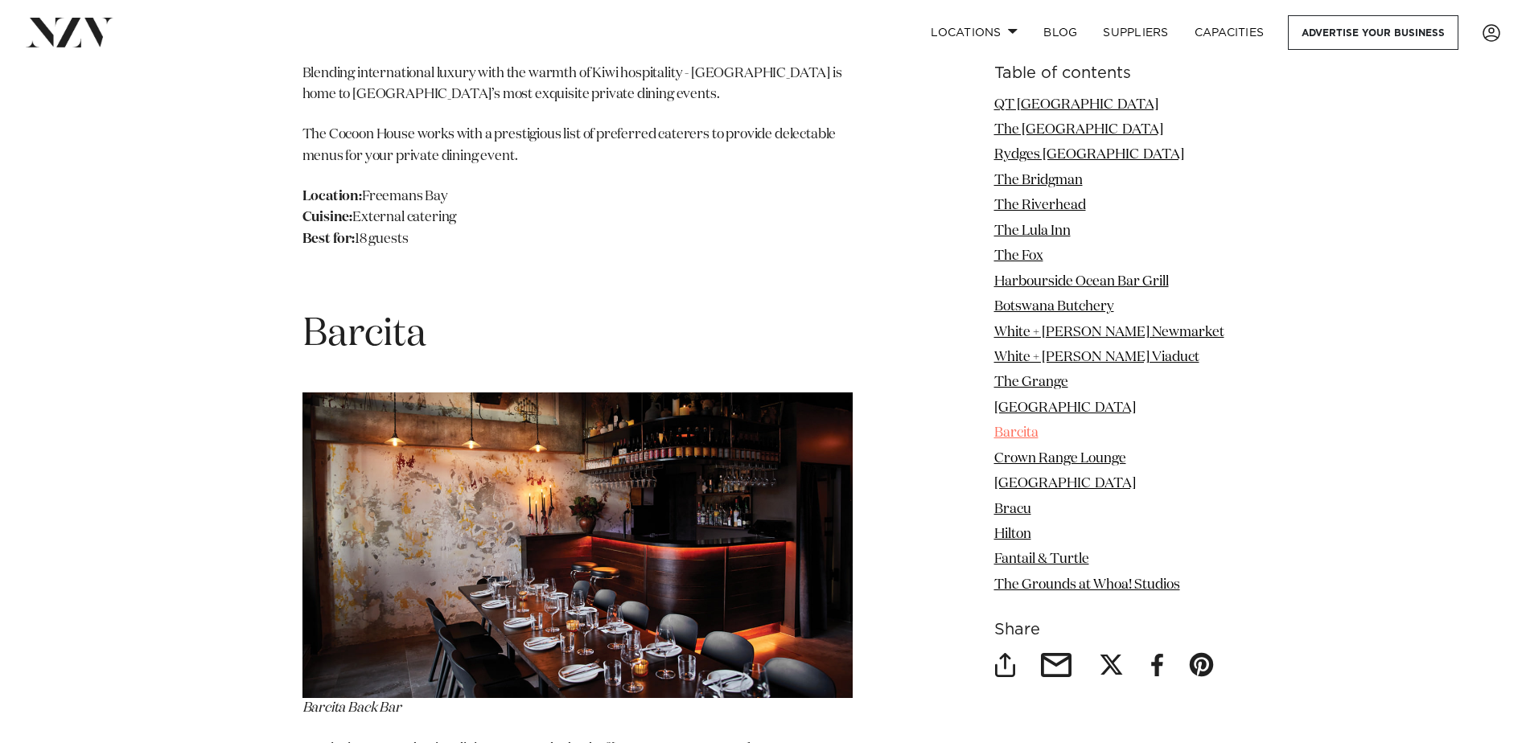
scroll to position [12341, 0]
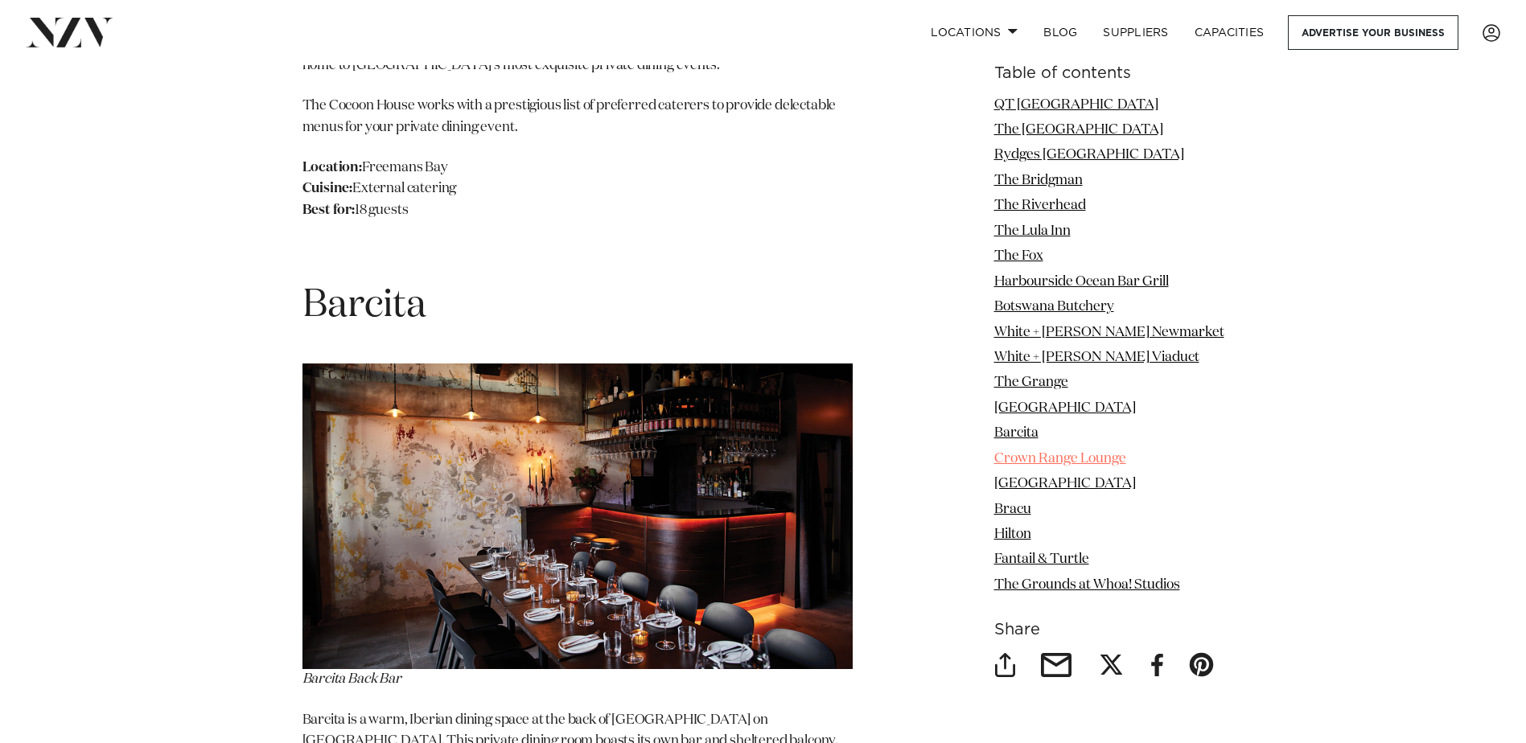
click at [1043, 459] on link "Crown Range Lounge" at bounding box center [1060, 459] width 132 height 14
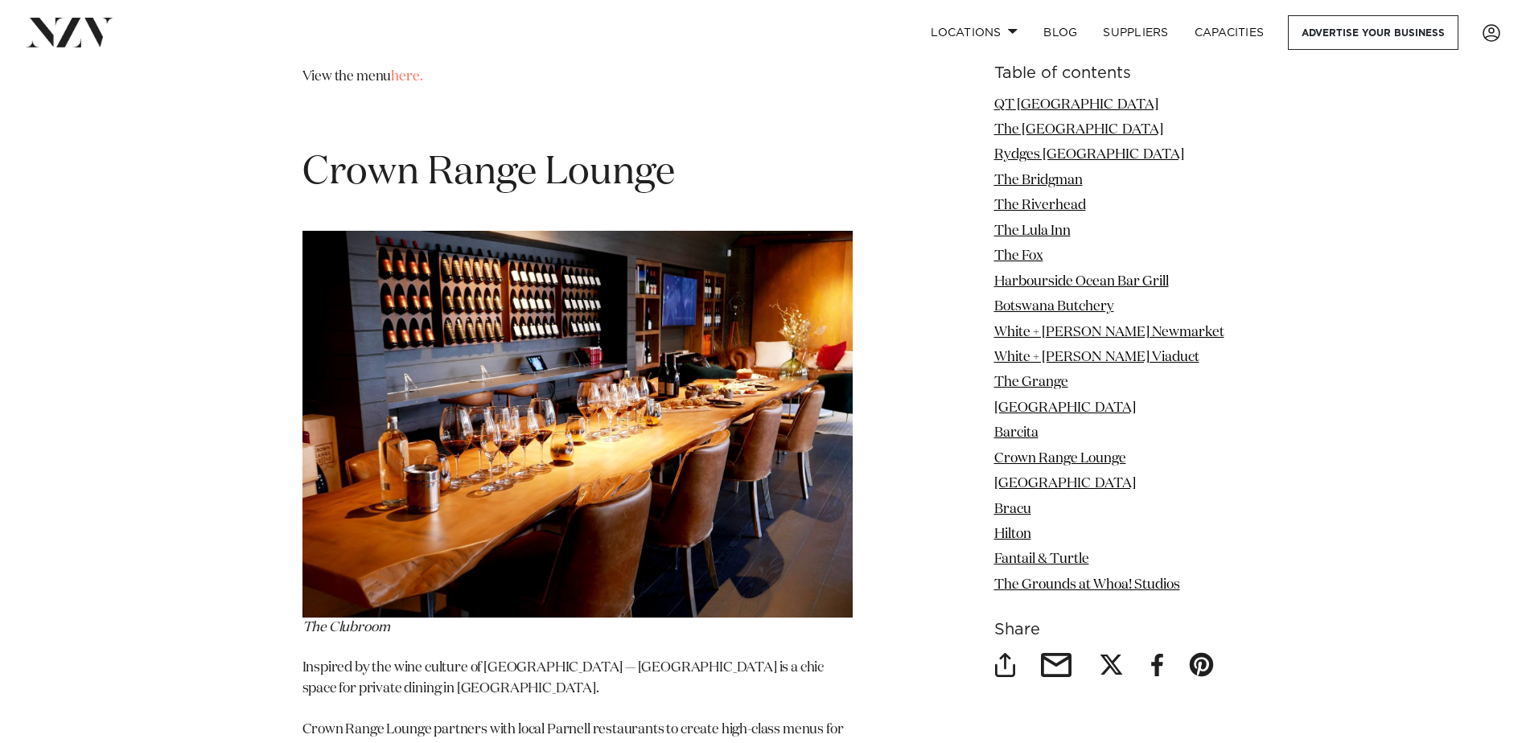
scroll to position [13218, 0]
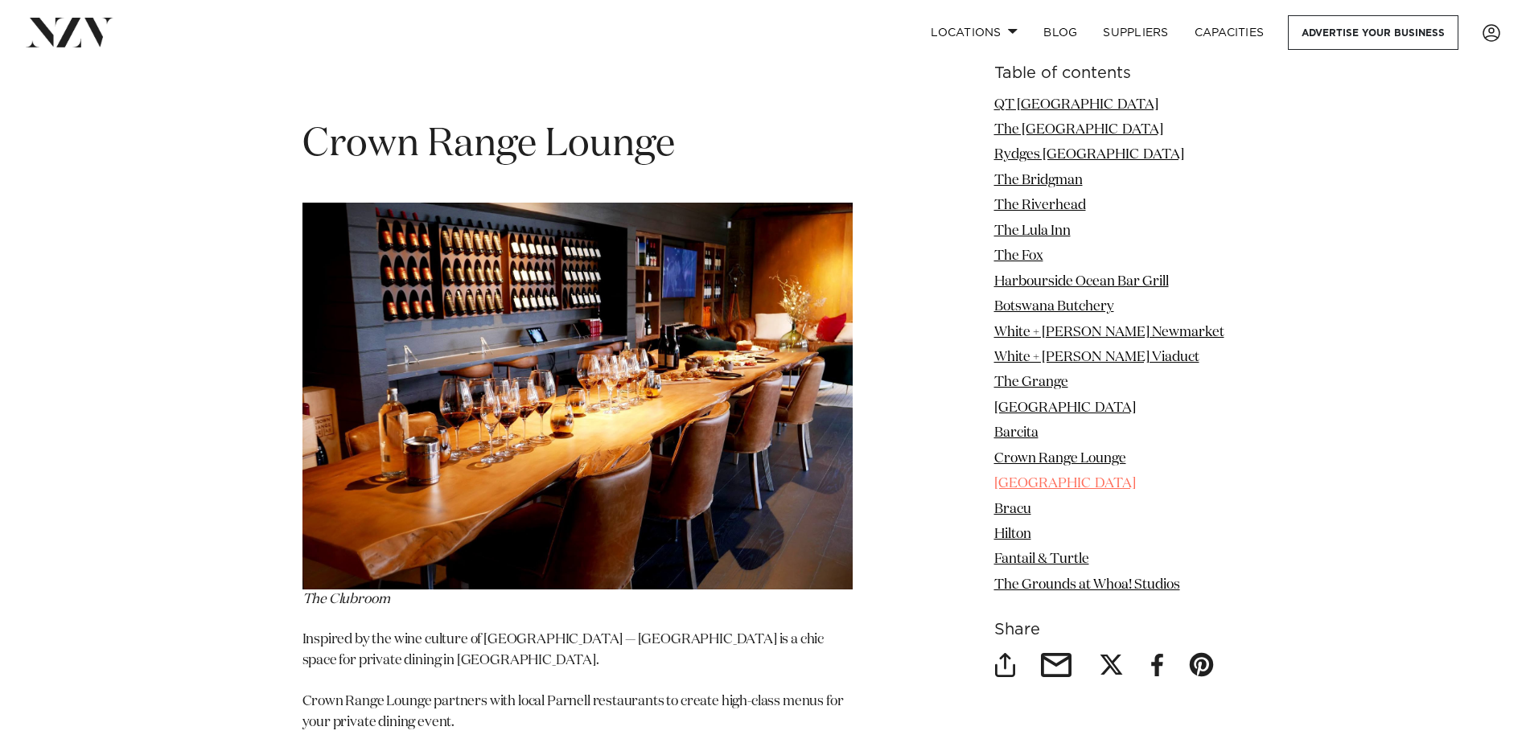
click at [1067, 485] on link "[GEOGRAPHIC_DATA]" at bounding box center [1065, 485] width 142 height 14
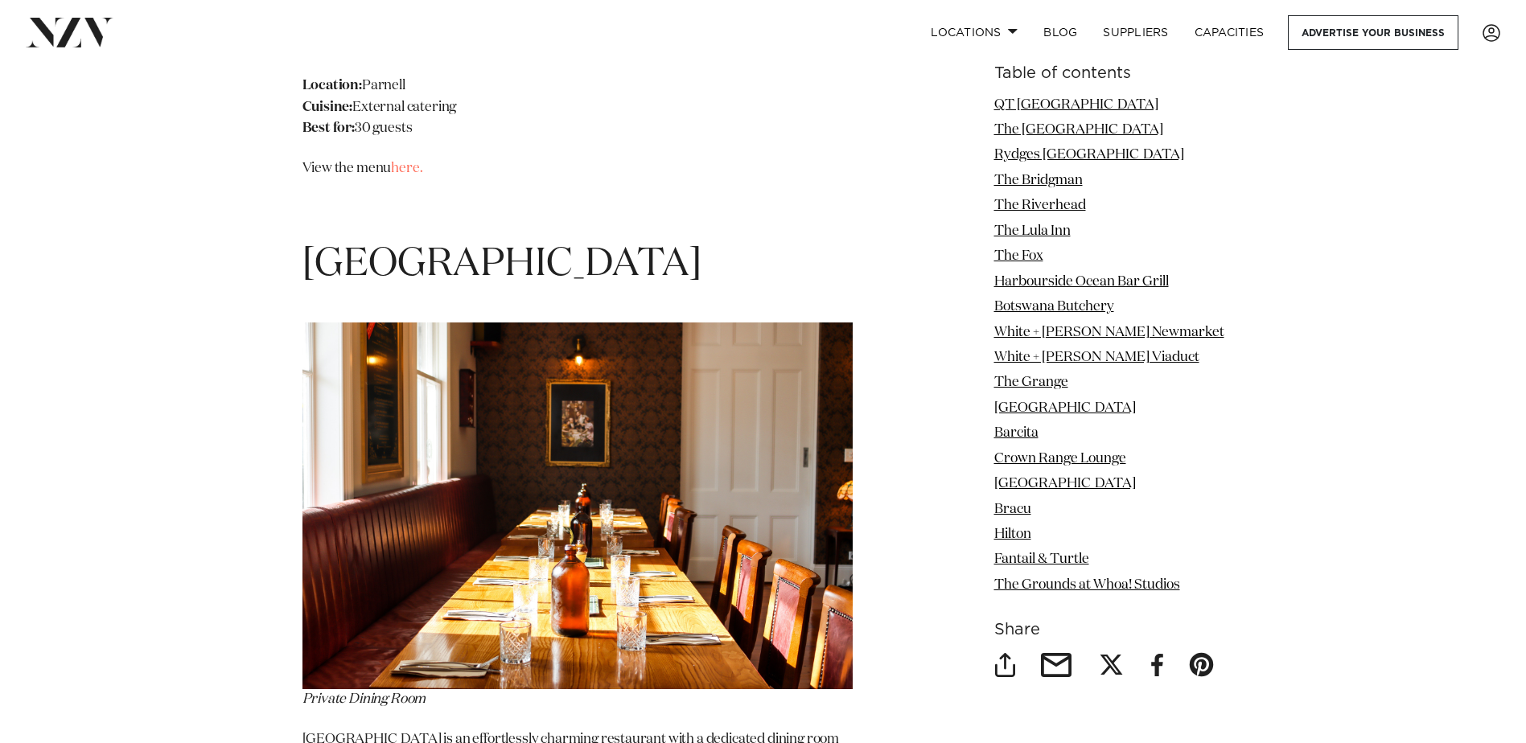
scroll to position [13935, 0]
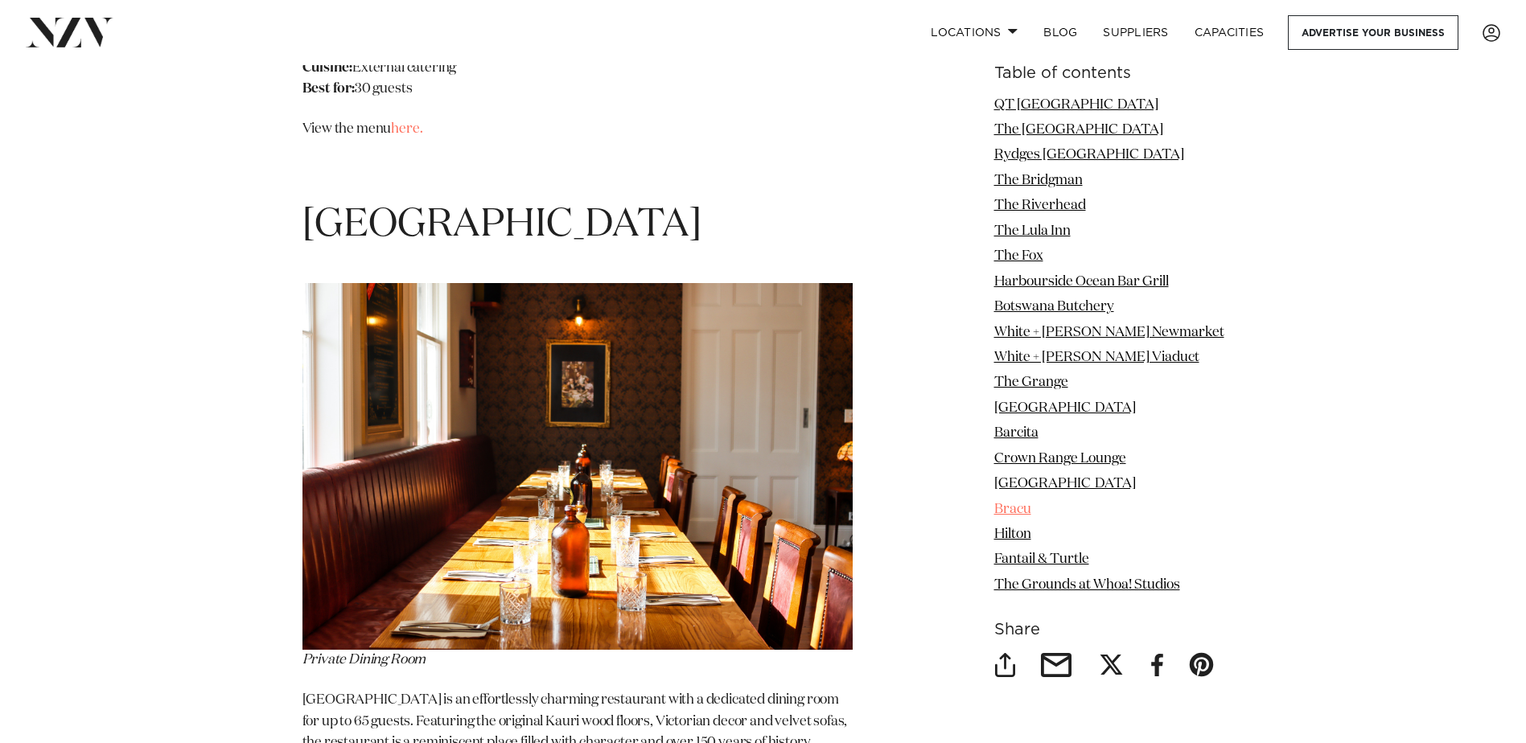
click at [1024, 508] on link "Bracu" at bounding box center [1012, 510] width 37 height 14
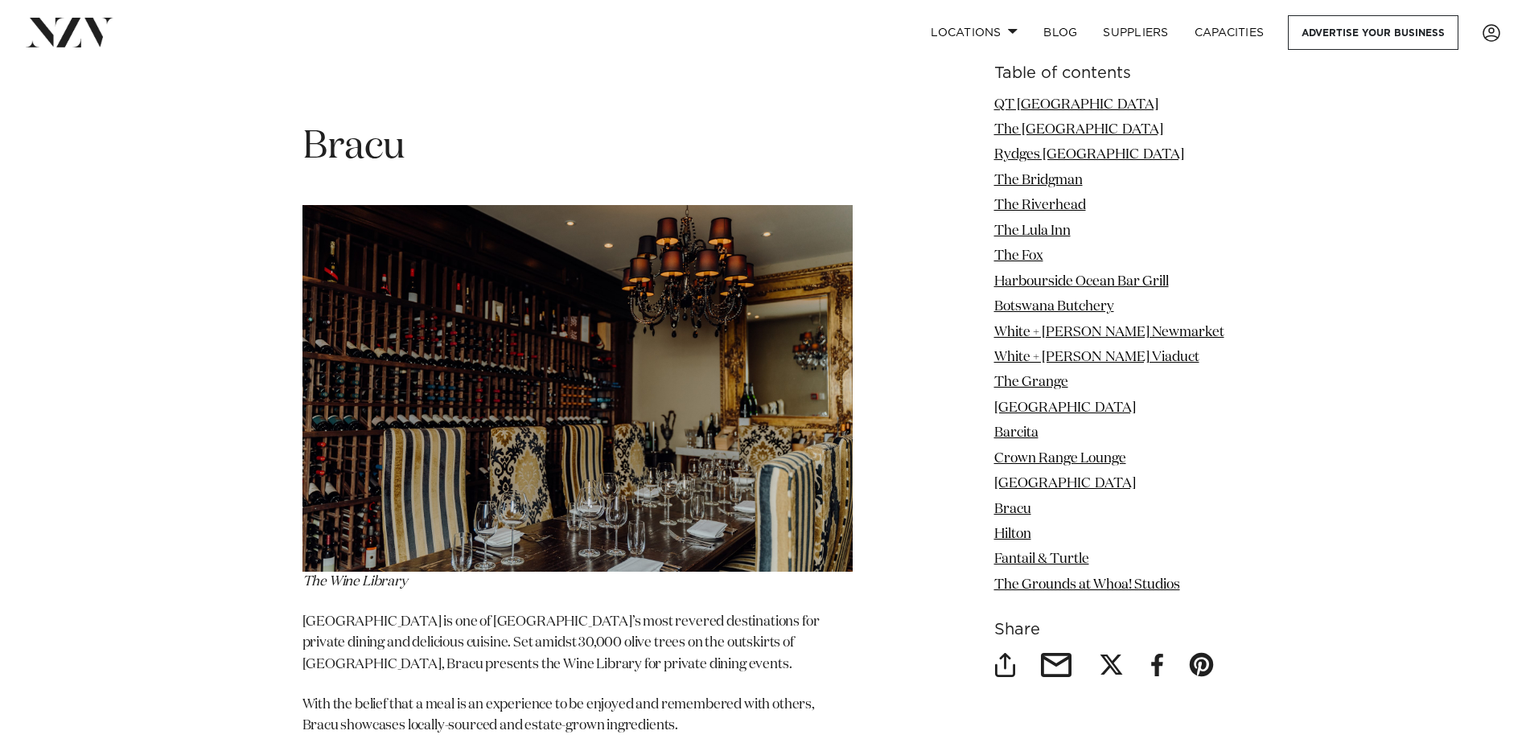
scroll to position [14814, 0]
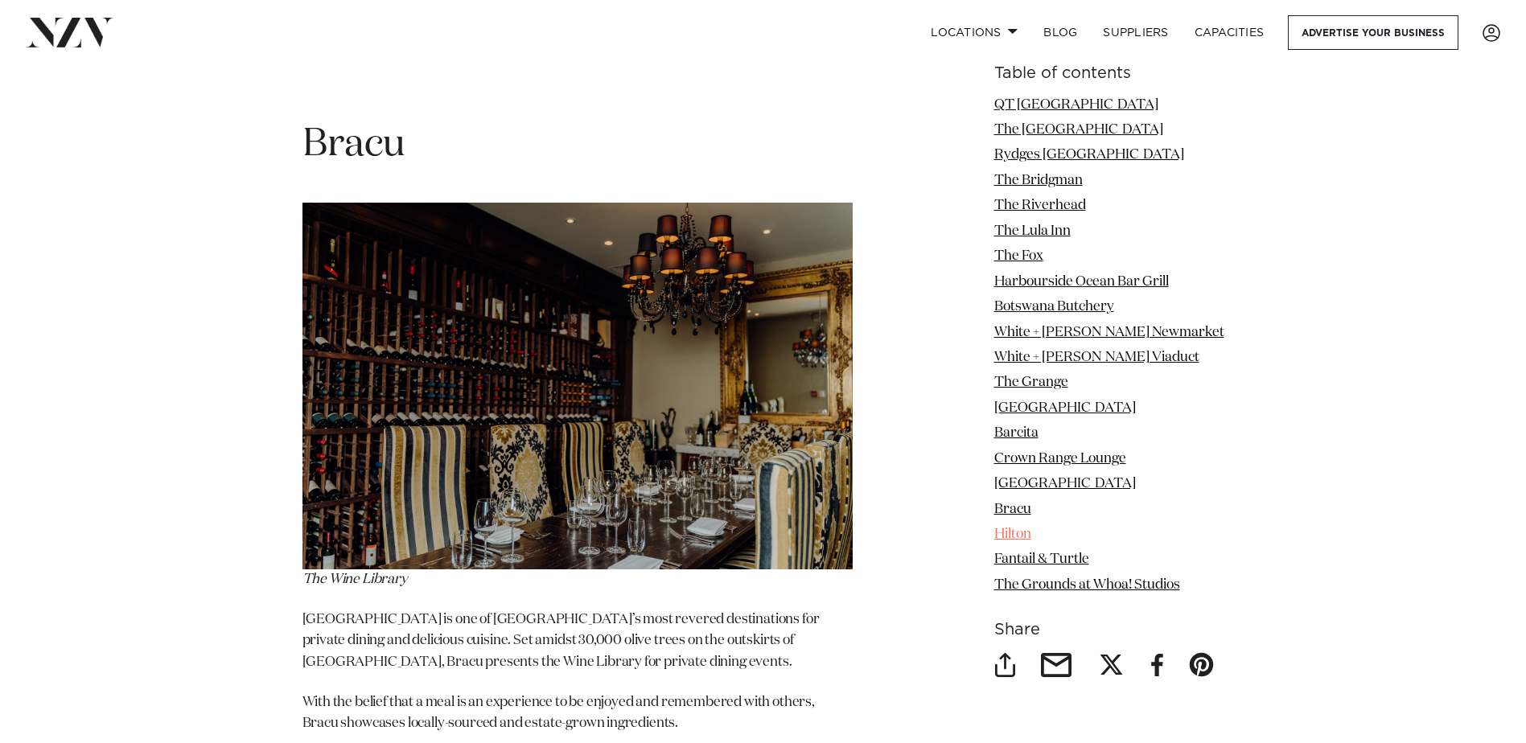
click at [1029, 530] on link "Hilton" at bounding box center [1012, 535] width 37 height 14
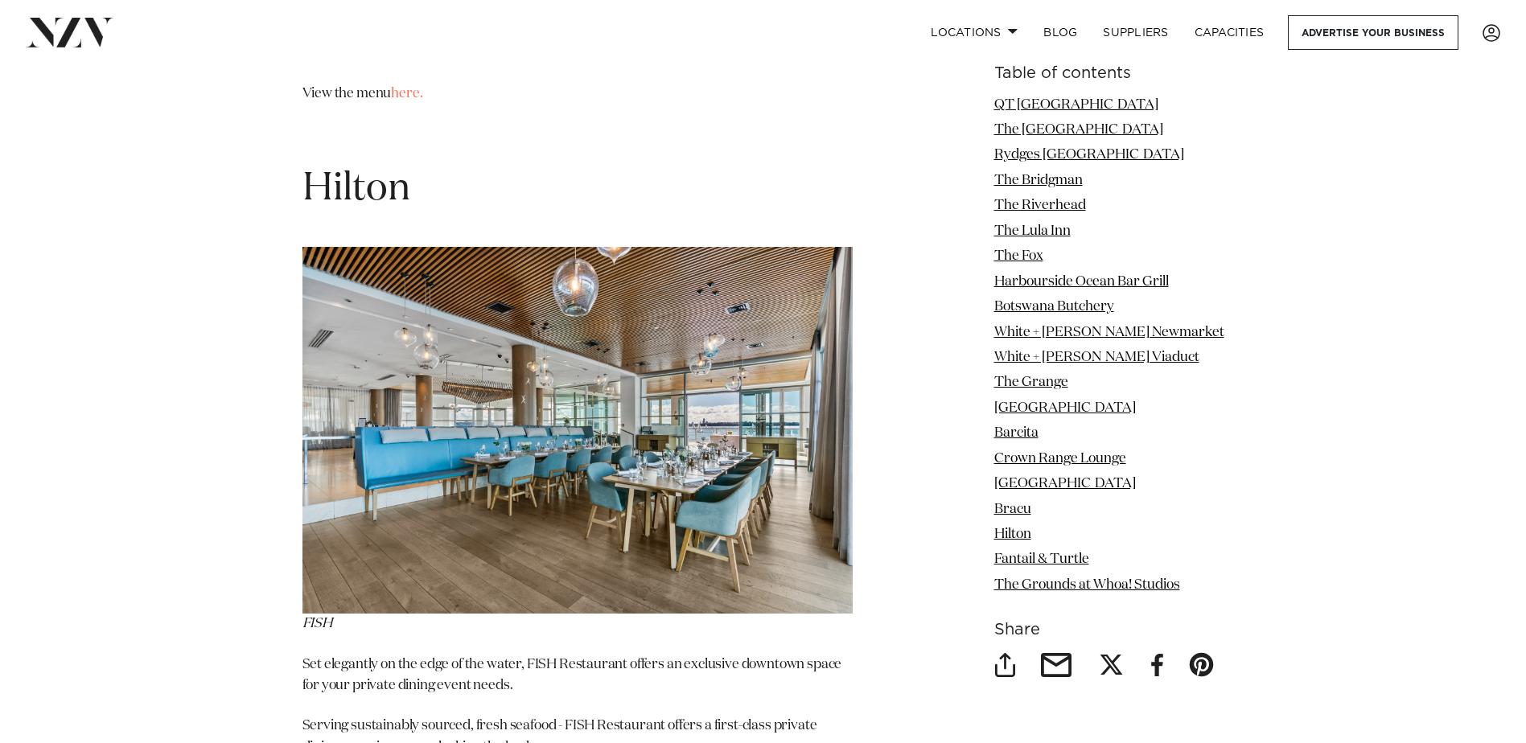
scroll to position [15612, 0]
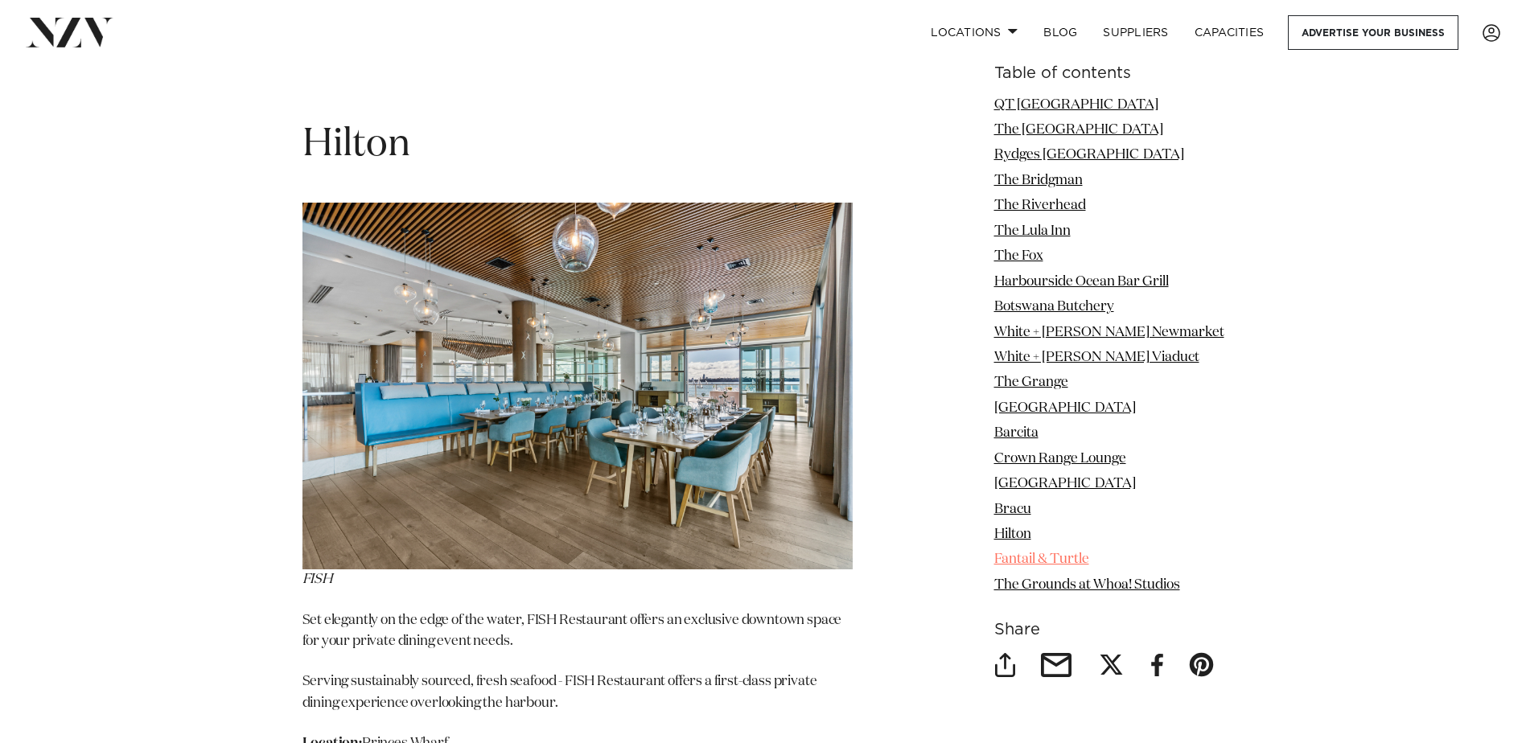
click at [1047, 561] on link "Fantail & Turtle" at bounding box center [1041, 560] width 95 height 14
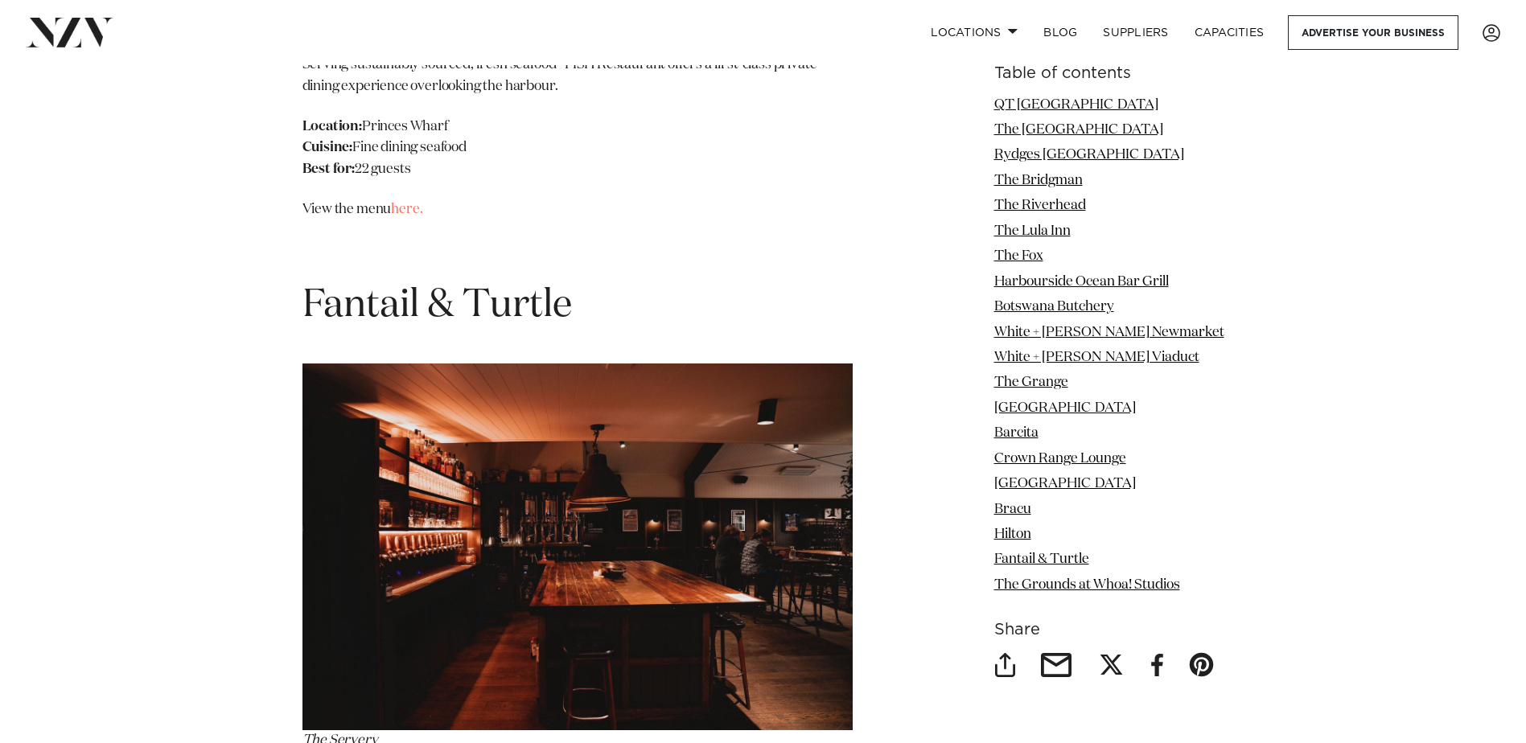
scroll to position [16309, 0]
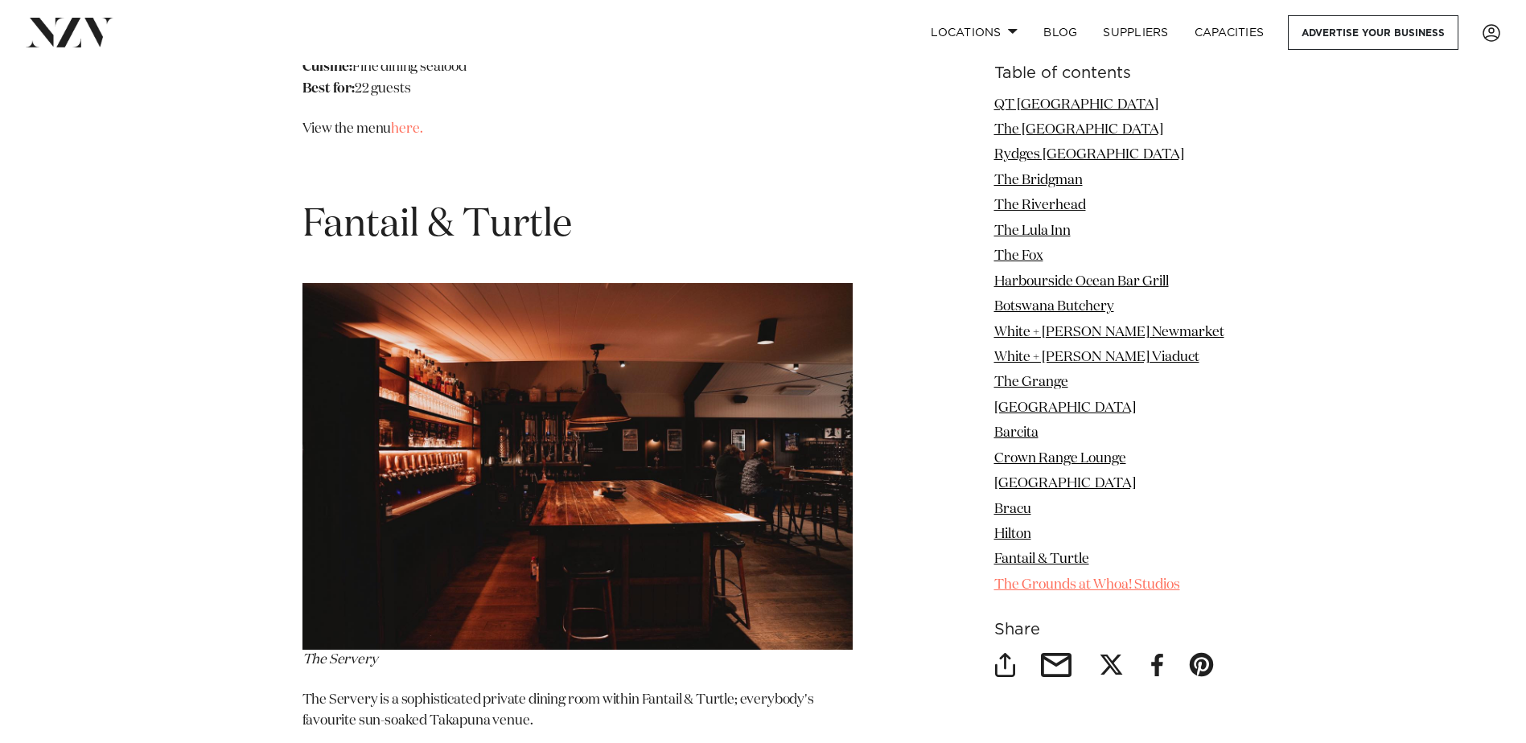
click at [1069, 587] on link "The Grounds at Whoa! Studios" at bounding box center [1087, 585] width 186 height 14
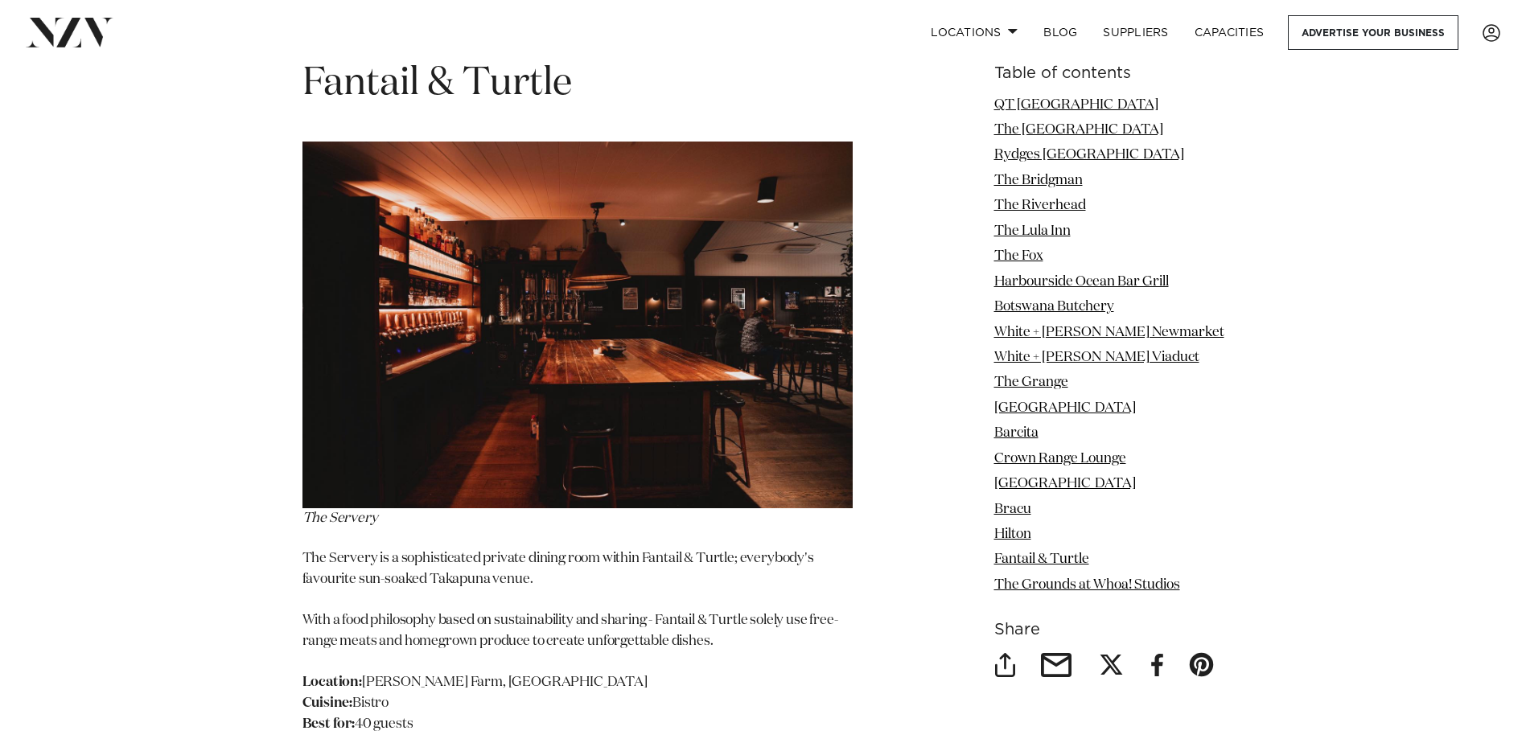
scroll to position [16443, 0]
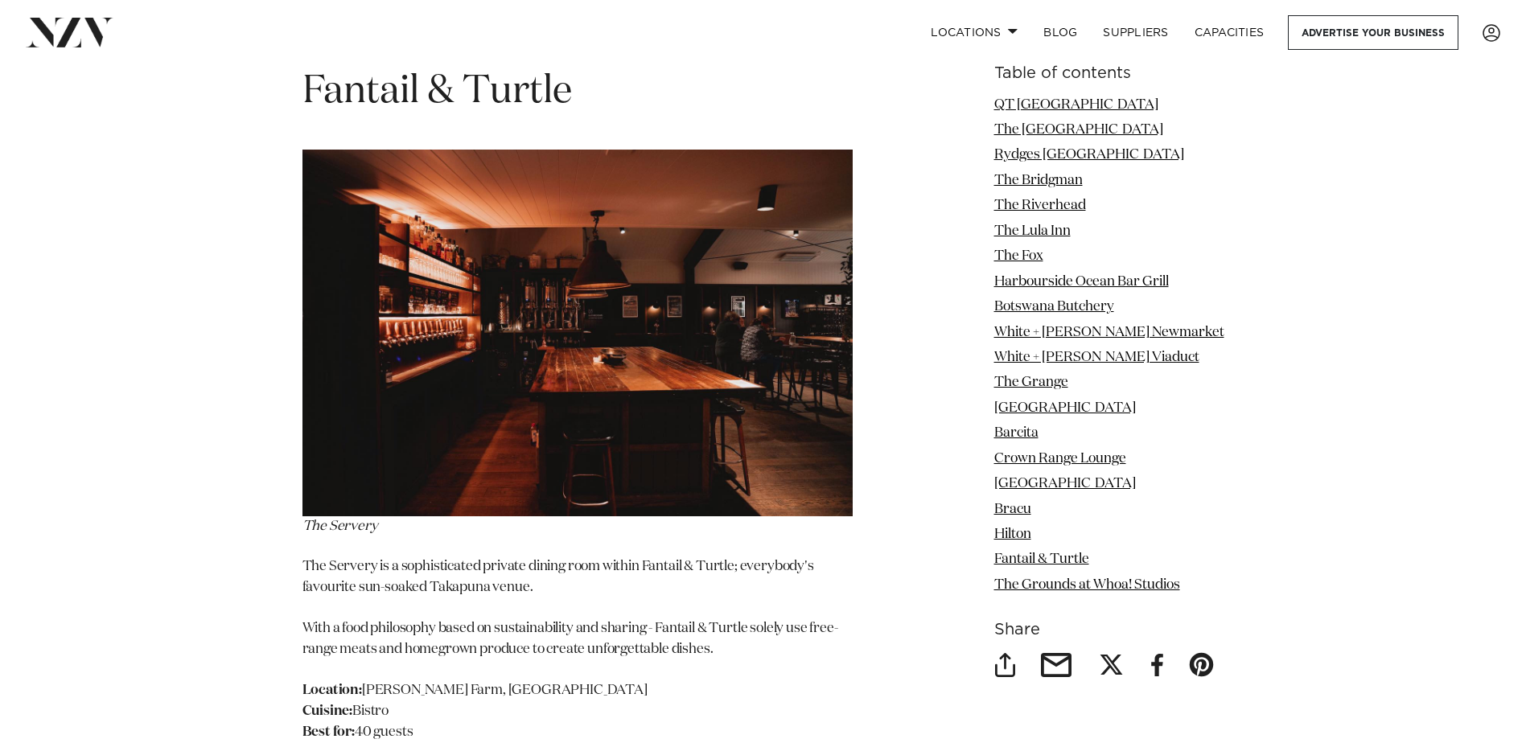
drag, startPoint x: 955, startPoint y: 384, endPoint x: 877, endPoint y: 244, distance: 160.6
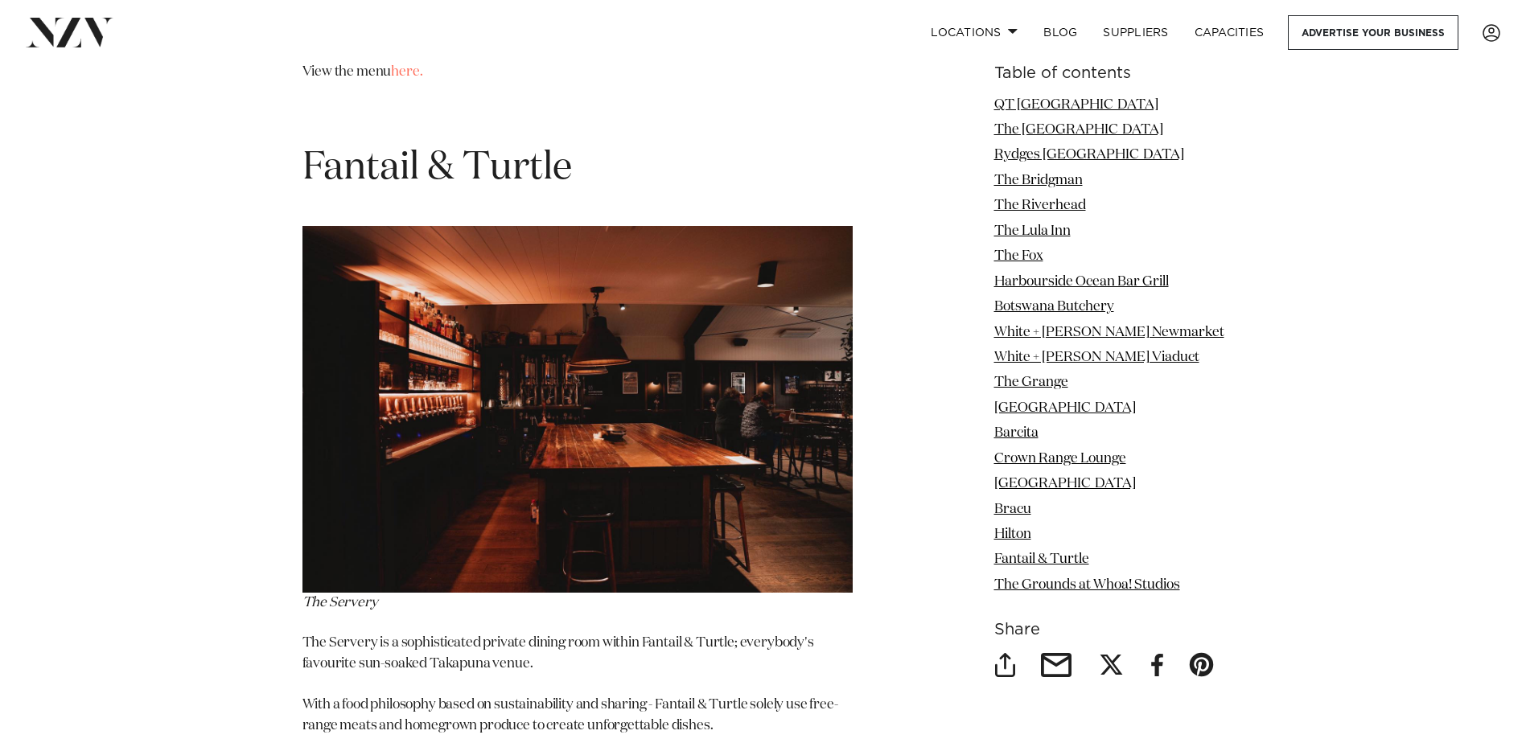
scroll to position [16309, 0]
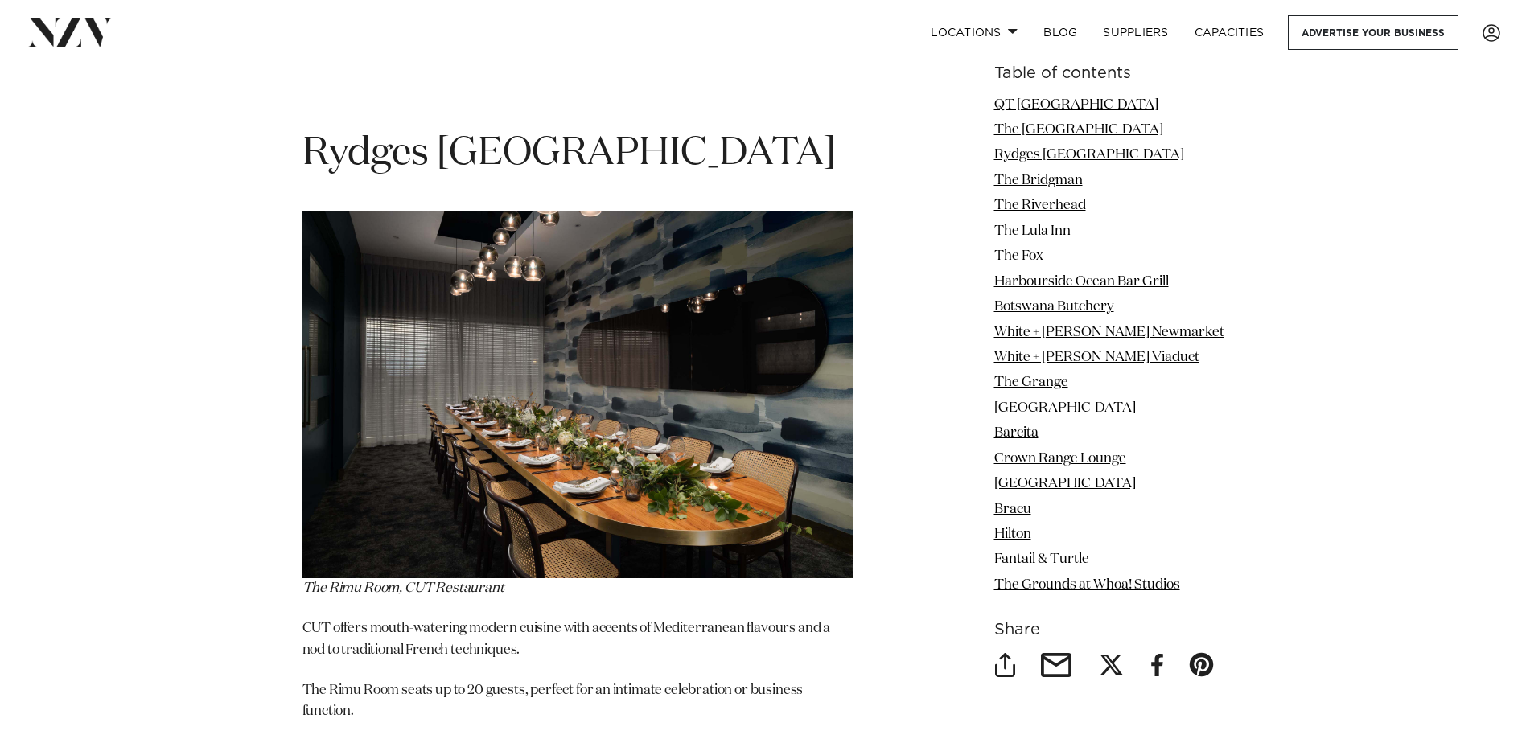
scroll to position [3587, 0]
